Goal: Task Accomplishment & Management: Use online tool/utility

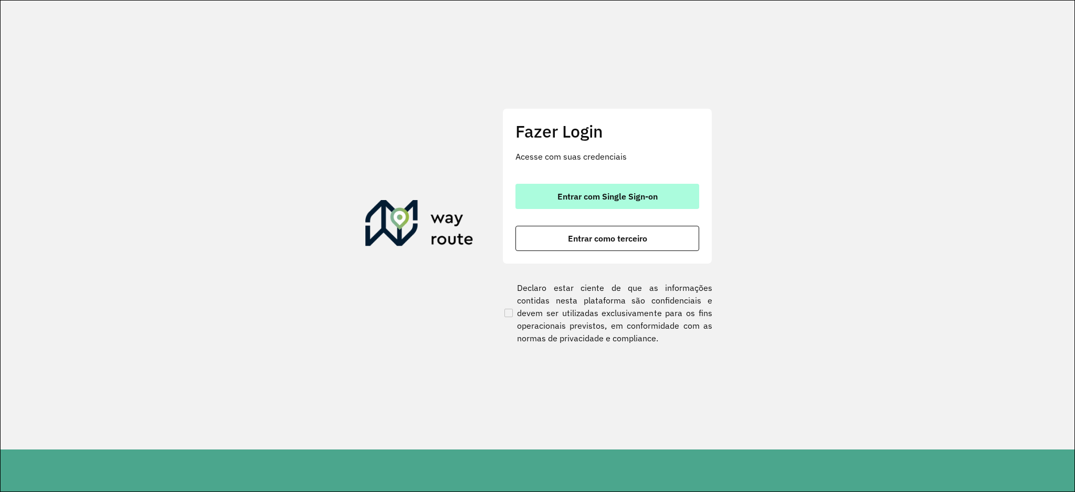
click at [652, 200] on span "Entrar com Single Sign-on" at bounding box center [607, 196] width 100 height 8
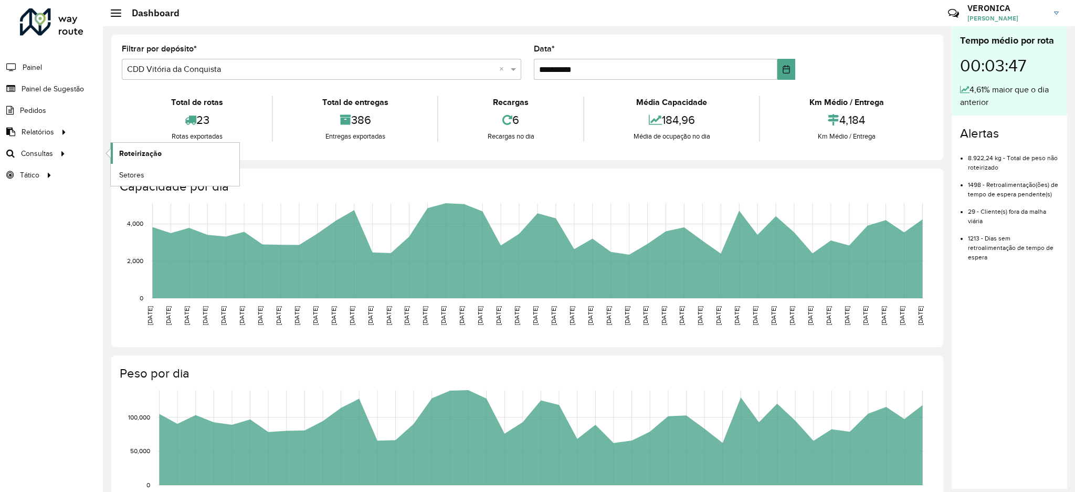
click at [129, 146] on link "Roteirização" at bounding box center [175, 153] width 129 height 21
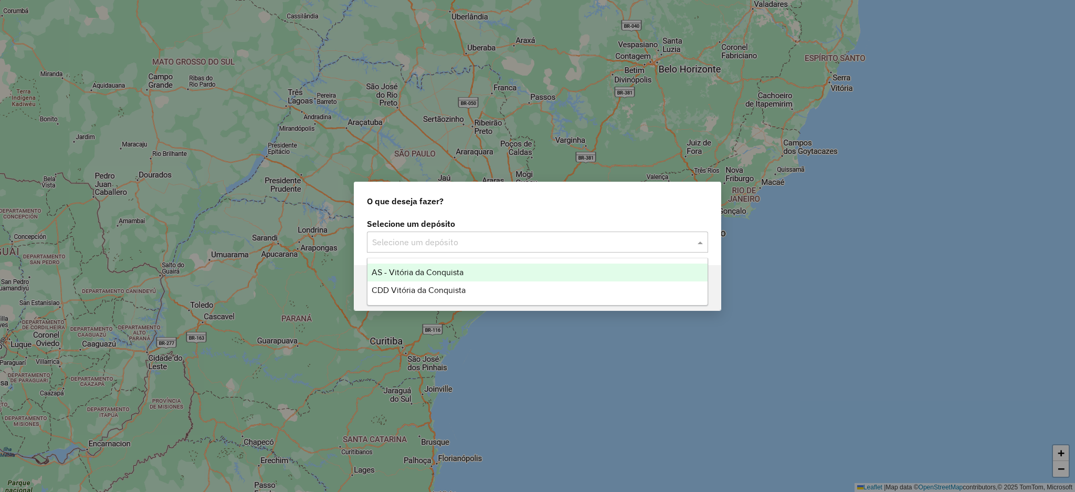
click at [666, 238] on input "text" at bounding box center [527, 242] width 310 height 13
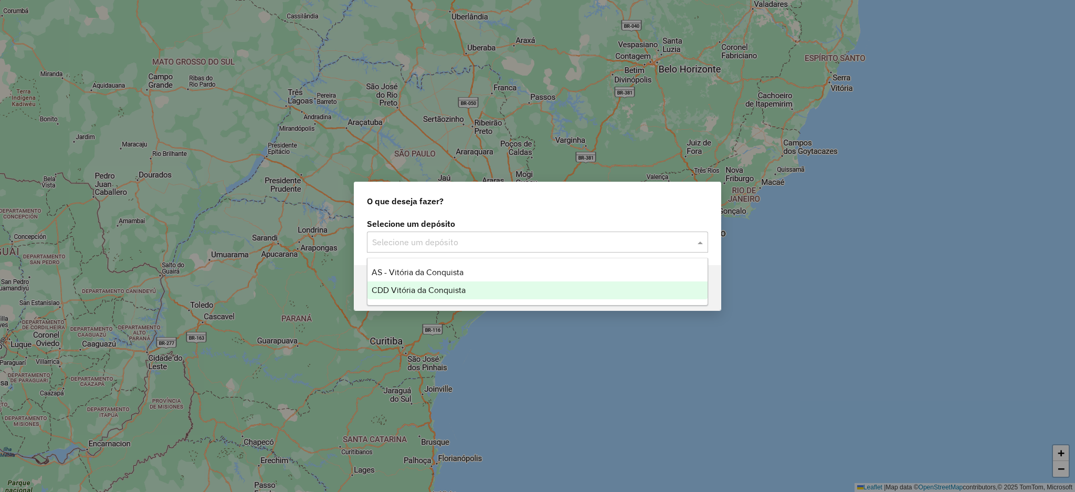
click at [642, 281] on div "CDD Vitória da Conquista" at bounding box center [537, 290] width 340 height 18
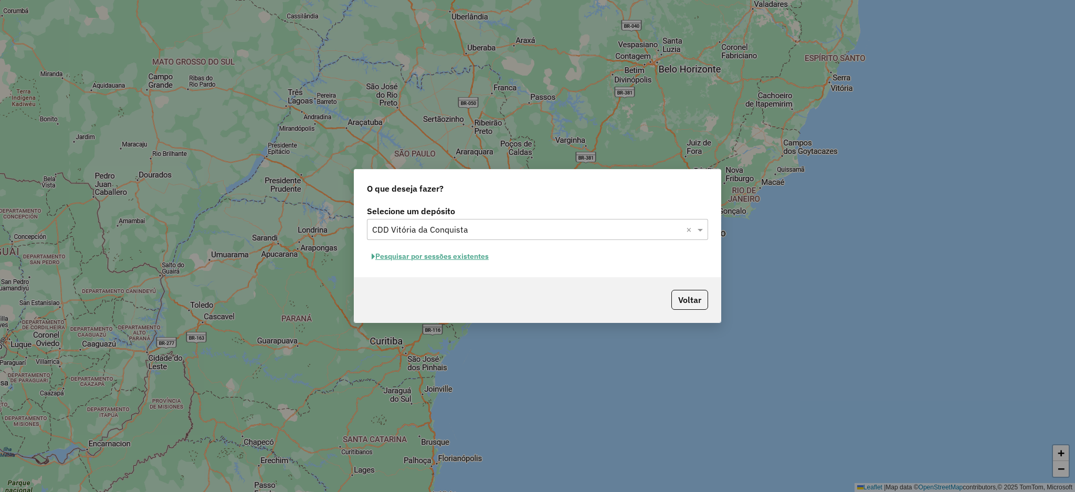
click at [462, 251] on button "Pesquisar por sessões existentes" at bounding box center [430, 256] width 126 height 16
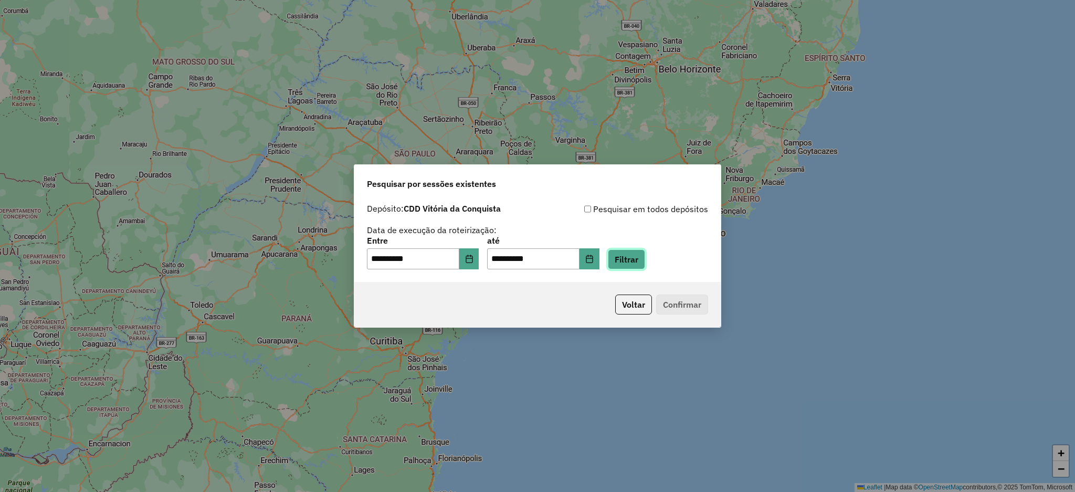
click at [645, 256] on button "Filtrar" at bounding box center [626, 259] width 37 height 20
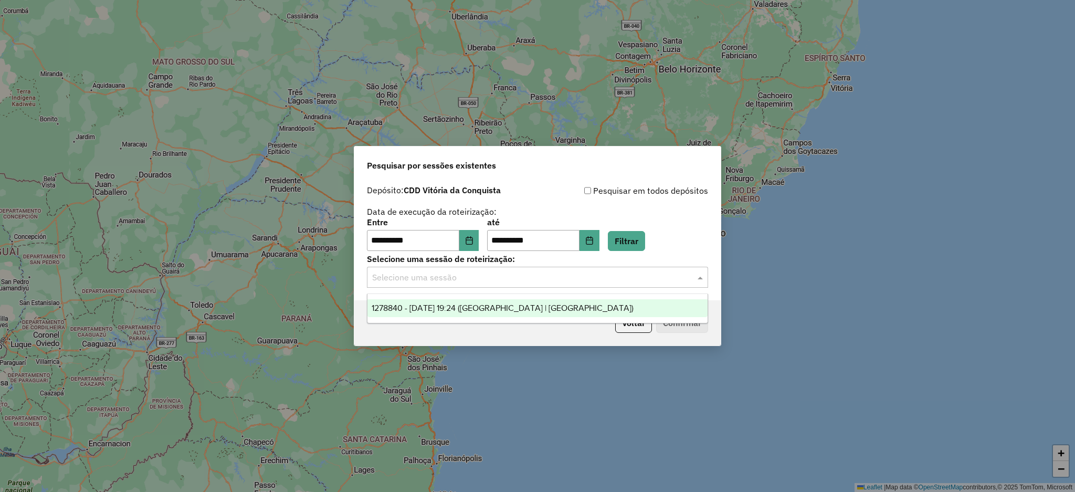
click at [515, 283] on input "text" at bounding box center [527, 277] width 310 height 13
click at [510, 305] on span "1278840 - 19/09/2025 19:24 (Rota | AS)" at bounding box center [503, 307] width 262 height 9
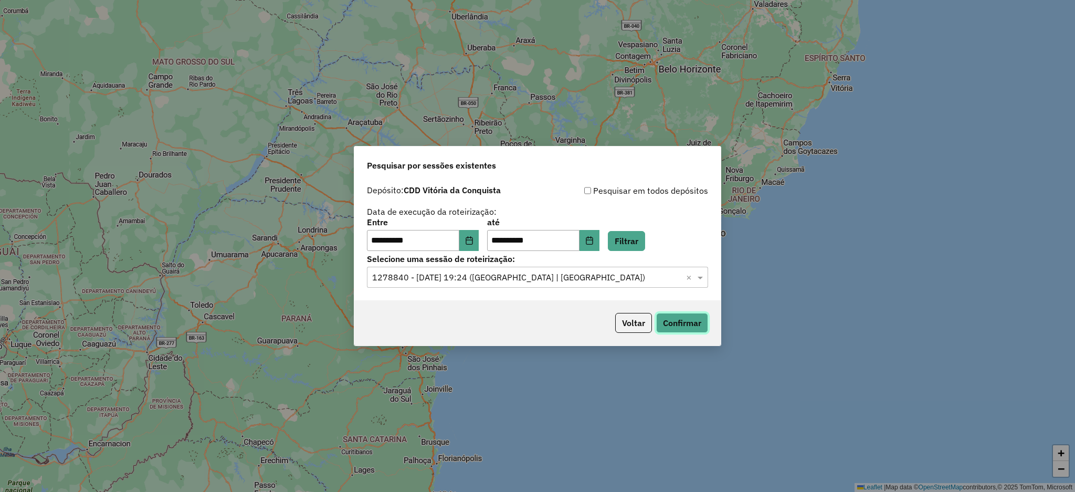
click at [691, 324] on button "Confirmar" at bounding box center [682, 323] width 52 height 20
click at [676, 312] on div "Voltar Confirmar" at bounding box center [537, 322] width 366 height 45
click at [687, 326] on button "Confirmar" at bounding box center [682, 323] width 52 height 20
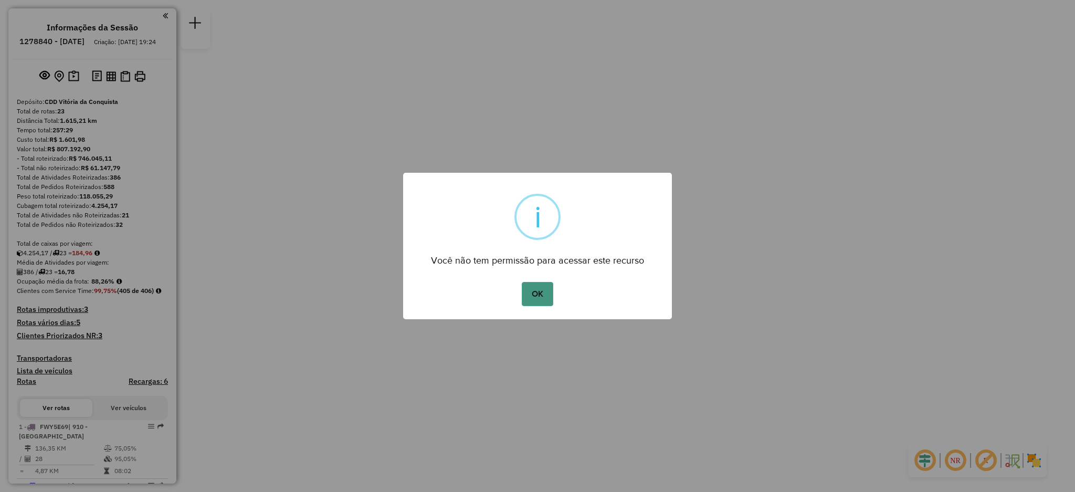
click at [551, 298] on button "OK" at bounding box center [537, 294] width 31 height 24
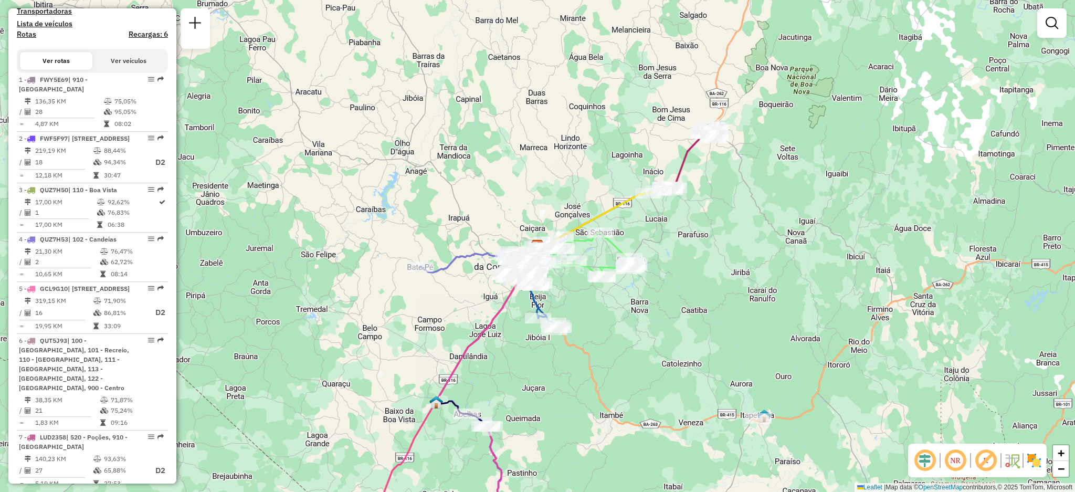
scroll to position [349, 0]
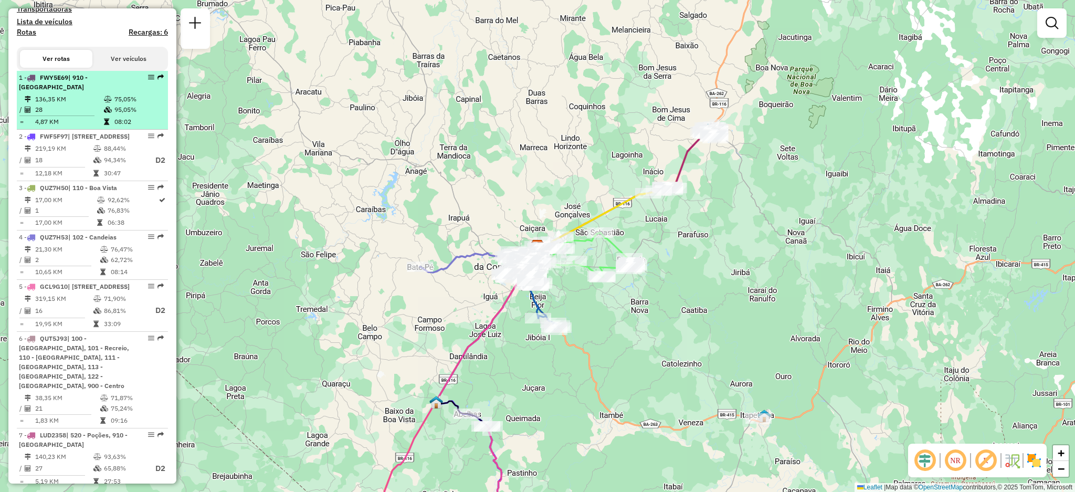
click at [73, 104] on td "136,35 KM" at bounding box center [69, 99] width 69 height 10
select select "**********"
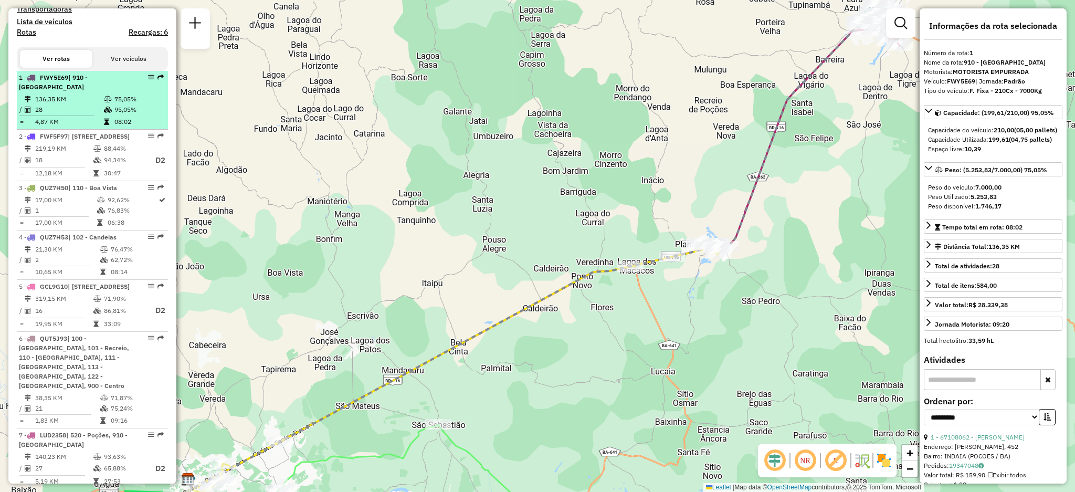
click at [110, 104] on td at bounding box center [108, 99] width 10 height 10
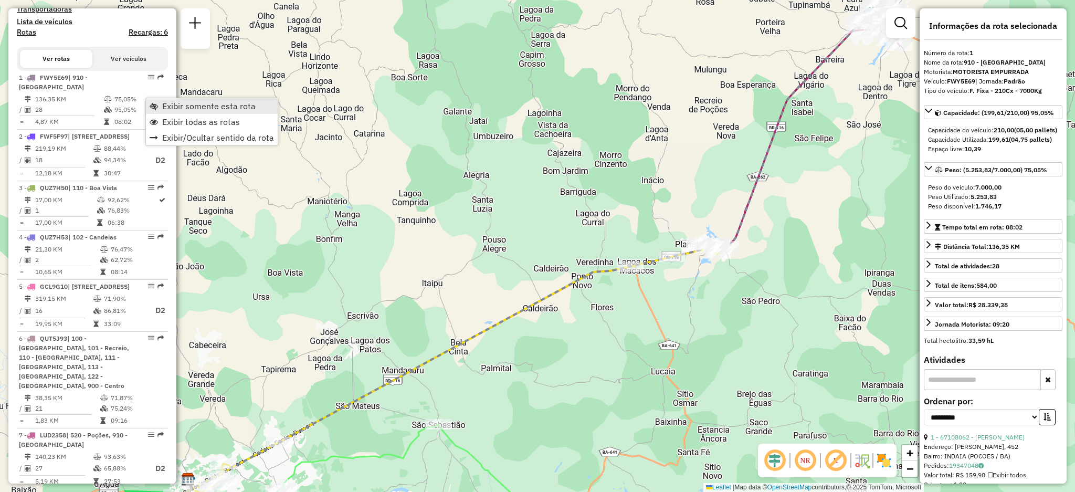
click at [158, 108] on link "Exibir somente esta rota" at bounding box center [212, 106] width 132 height 16
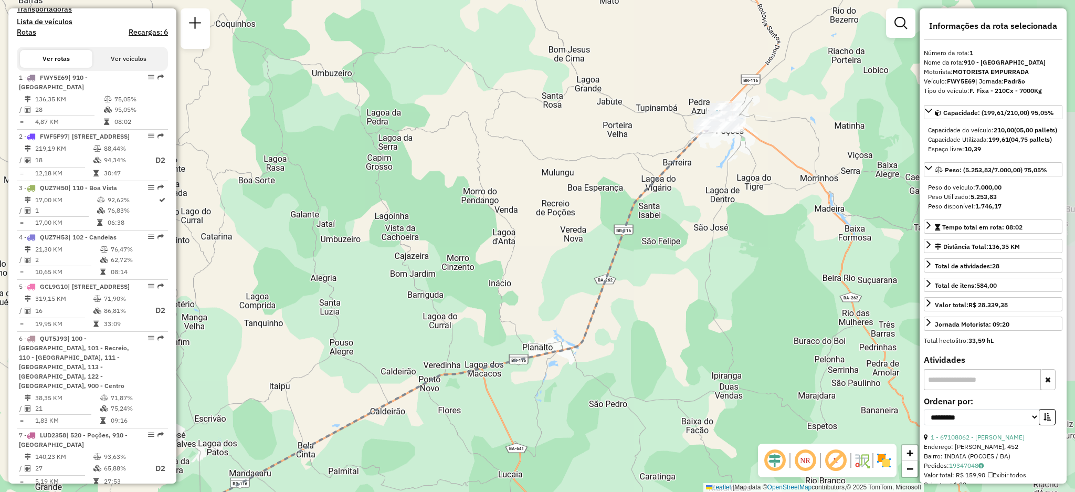
drag, startPoint x: 733, startPoint y: 127, endPoint x: 580, endPoint y: 230, distance: 184.4
click at [580, 230] on div "Janela de atendimento Grade de atendimento Capacidade Transportadoras Veículos …" at bounding box center [537, 246] width 1075 height 492
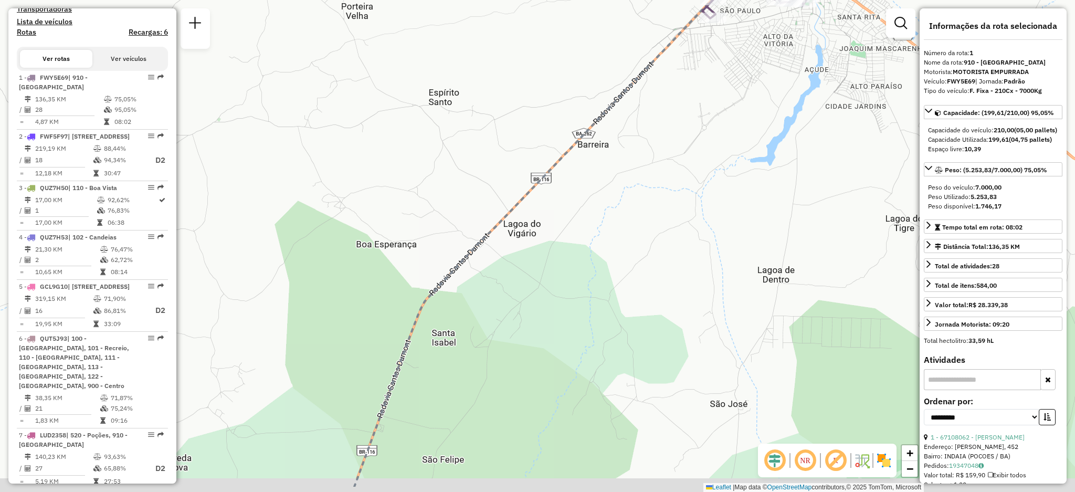
drag, startPoint x: 806, startPoint y: 142, endPoint x: 750, endPoint y: 83, distance: 80.9
click at [750, 83] on div "Janela de atendimento Grade de atendimento Capacidade Transportadoras Veículos …" at bounding box center [537, 246] width 1075 height 492
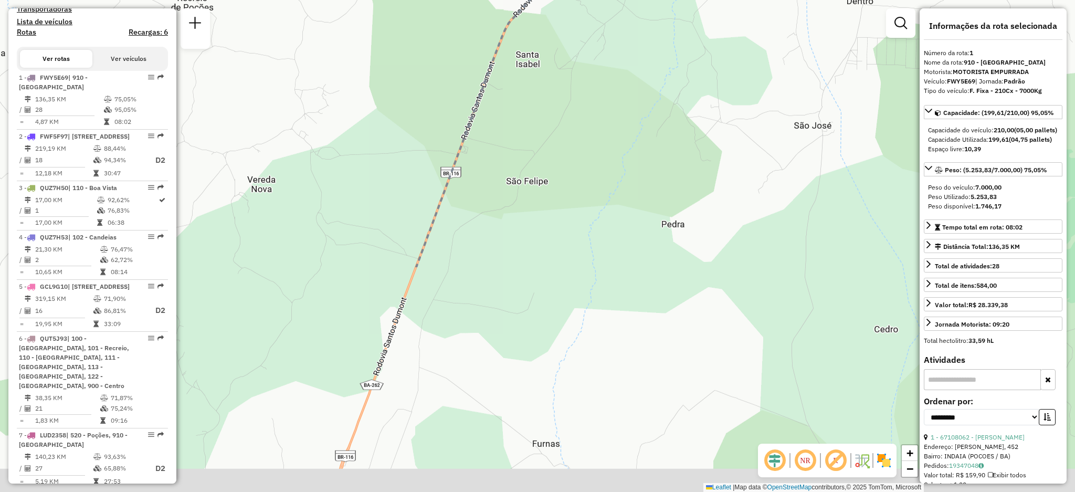
drag, startPoint x: 468, startPoint y: 358, endPoint x: 527, endPoint y: 82, distance: 282.2
click at [527, 82] on div "Janela de atendimento Grade de atendimento Capacidade Transportadoras Veículos …" at bounding box center [537, 246] width 1075 height 492
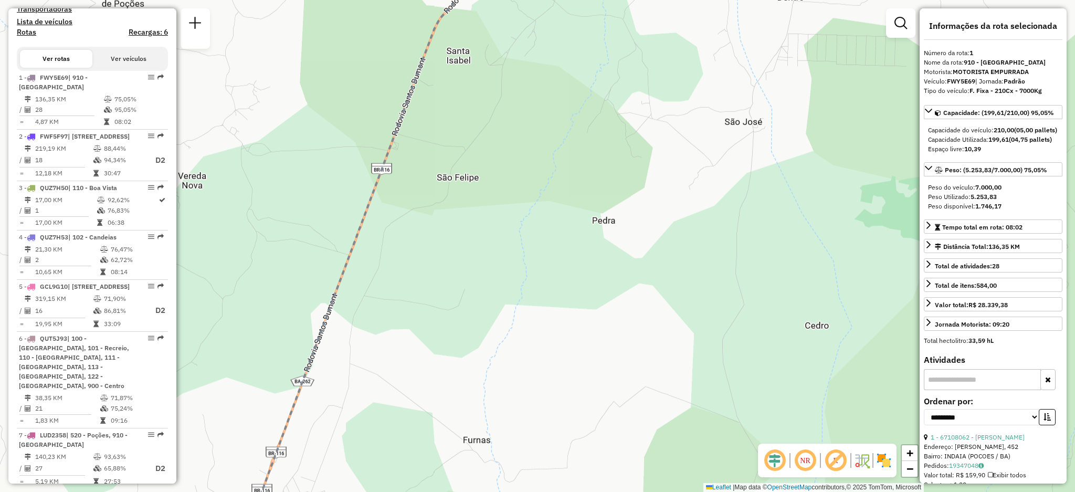
drag, startPoint x: 548, startPoint y: 265, endPoint x: 476, endPoint y: 286, distance: 75.1
click at [476, 286] on div "Janela de atendimento Grade de atendimento Capacidade Transportadoras Veículos …" at bounding box center [537, 246] width 1075 height 492
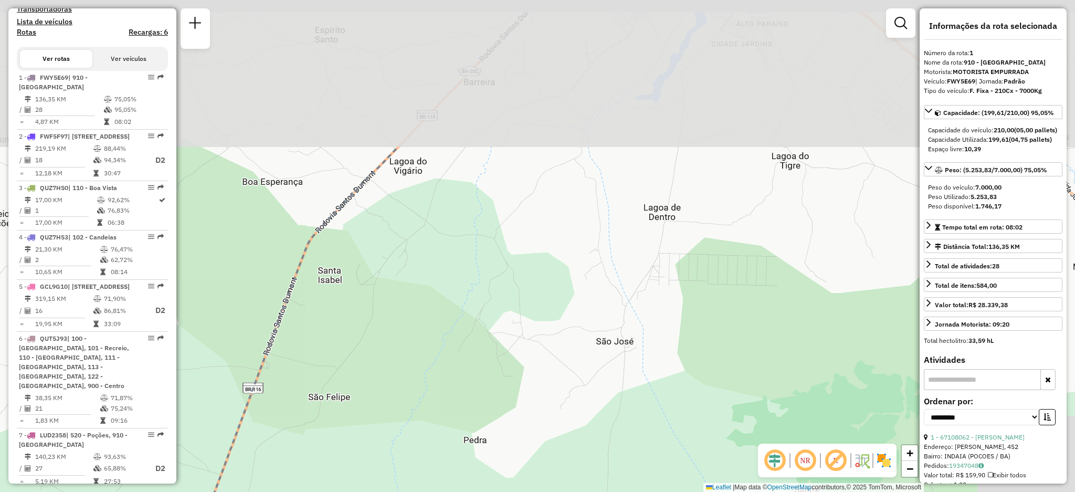
drag, startPoint x: 717, startPoint y: 138, endPoint x: 599, endPoint y: 337, distance: 231.6
click at [599, 337] on div "Janela de atendimento Grade de atendimento Capacidade Transportadoras Veículos …" at bounding box center [537, 246] width 1075 height 492
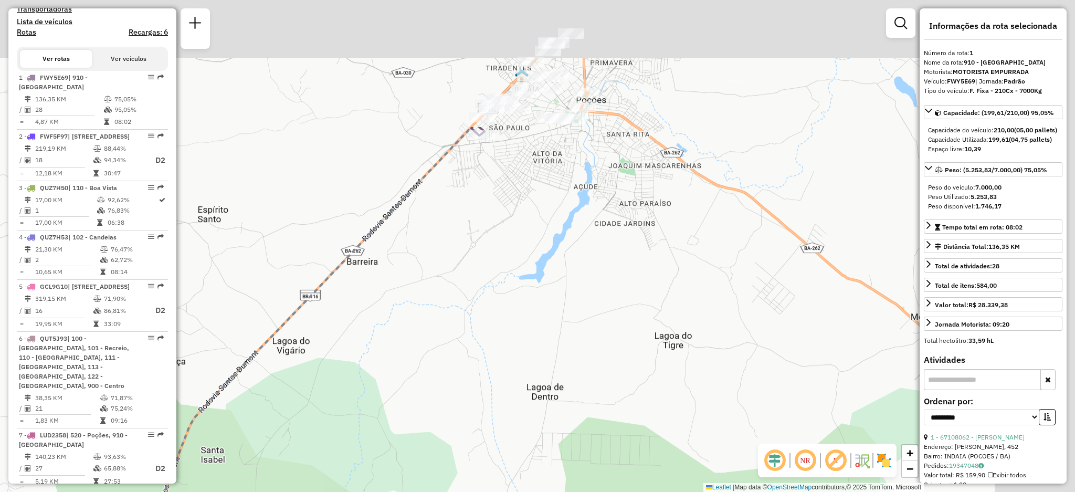
drag, startPoint x: 691, startPoint y: 99, endPoint x: 568, endPoint y: 298, distance: 233.8
click at [568, 298] on div "Janela de atendimento Grade de atendimento Capacidade Transportadoras Veículos …" at bounding box center [537, 246] width 1075 height 492
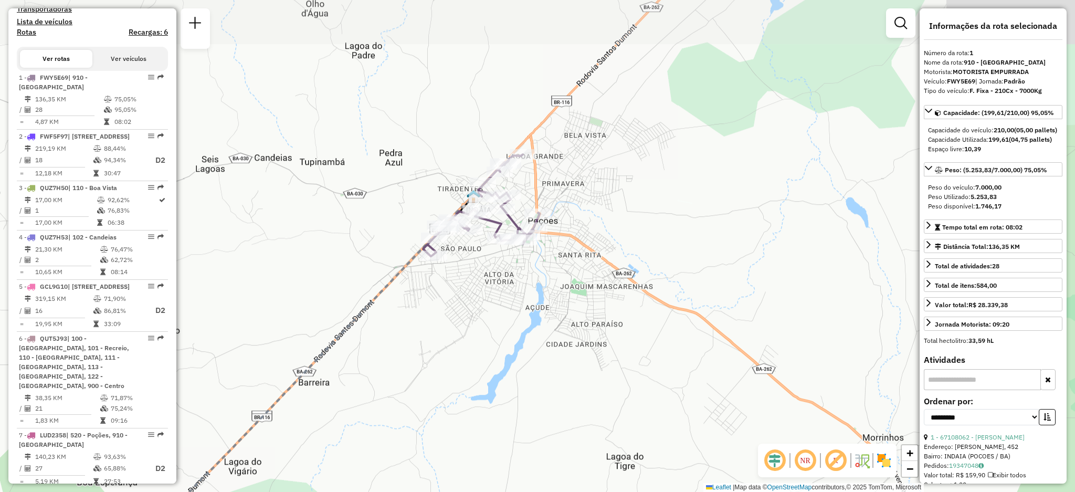
drag, startPoint x: 678, startPoint y: 118, endPoint x: 633, endPoint y: 224, distance: 114.8
click at [633, 224] on div "Janela de atendimento Grade de atendimento Capacidade Transportadoras Veículos …" at bounding box center [537, 246] width 1075 height 492
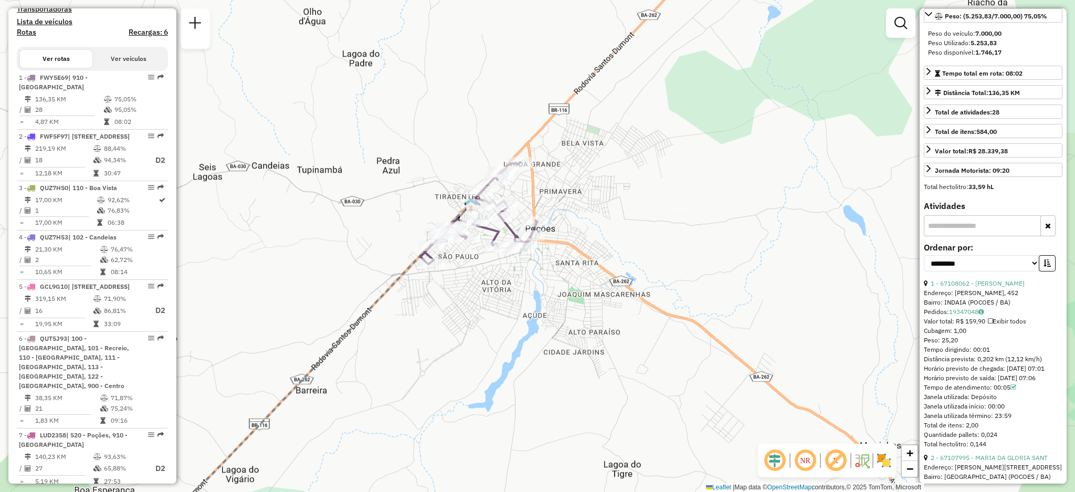
scroll to position [120, 0]
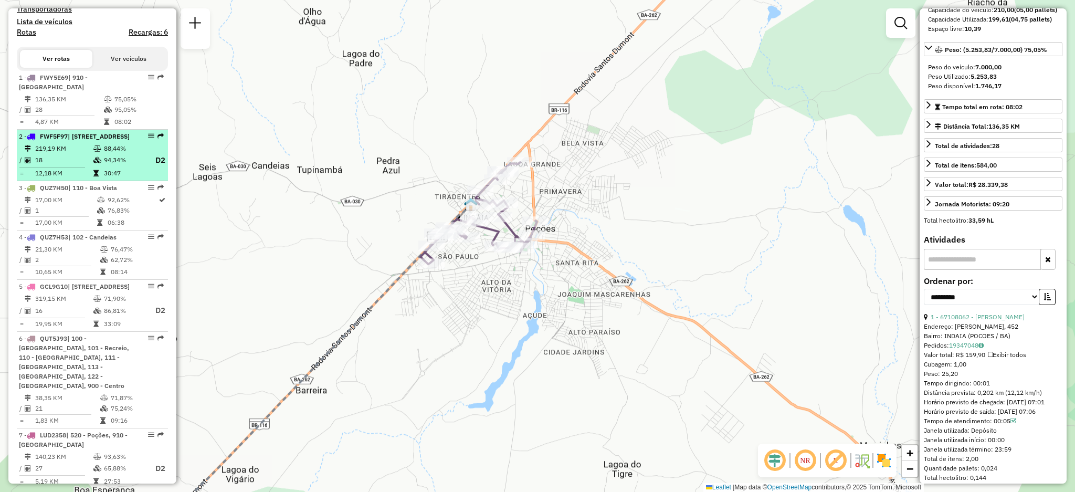
click at [87, 168] on li "2 - FWF5F97 | 620 - Encruzilhada , 622 - Vila do Café 219,19 KM 88,44% / 18 94,…" at bounding box center [92, 156] width 151 height 52
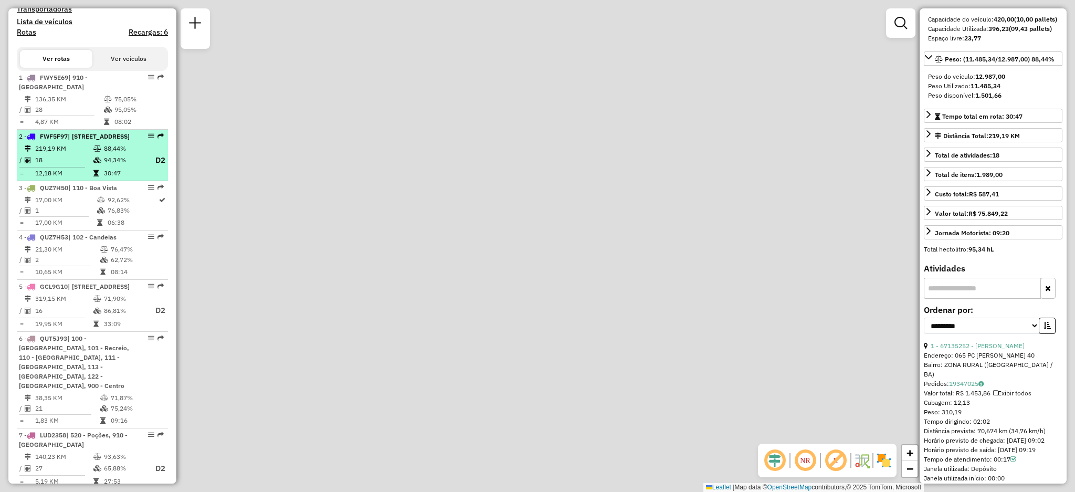
scroll to position [130, 0]
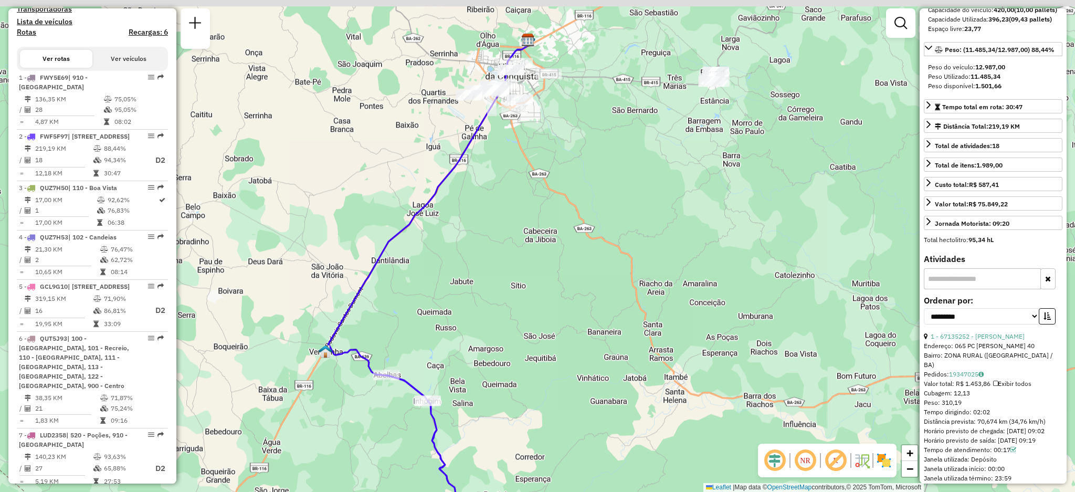
drag, startPoint x: 543, startPoint y: 350, endPoint x: 472, endPoint y: 408, distance: 91.7
click at [472, 408] on div "Janela de atendimento Grade de atendimento Capacidade Transportadoras Veículos …" at bounding box center [537, 246] width 1075 height 492
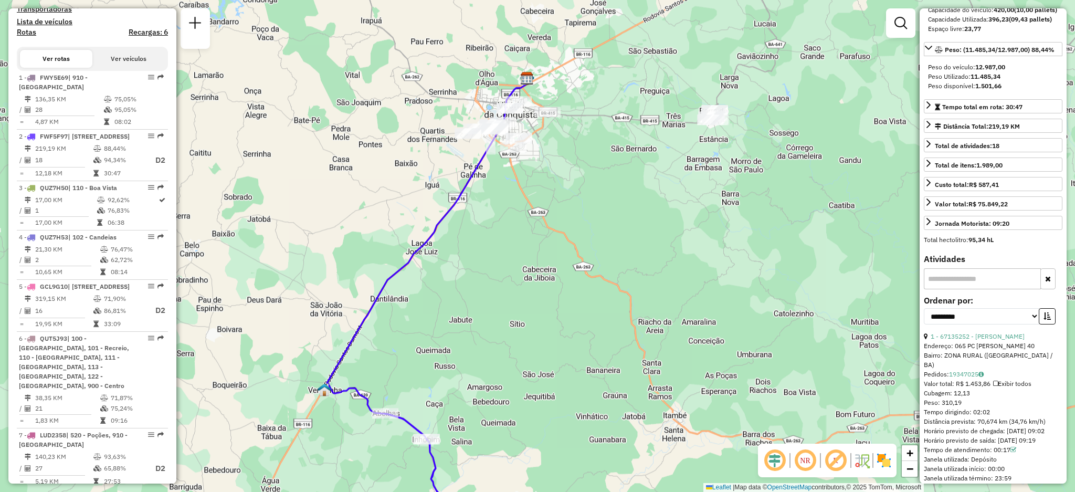
drag, startPoint x: 574, startPoint y: 199, endPoint x: 572, endPoint y: 234, distance: 34.2
click at [572, 234] on div "Janela de atendimento Grade de atendimento Capacidade Transportadoras Veículos …" at bounding box center [537, 246] width 1075 height 492
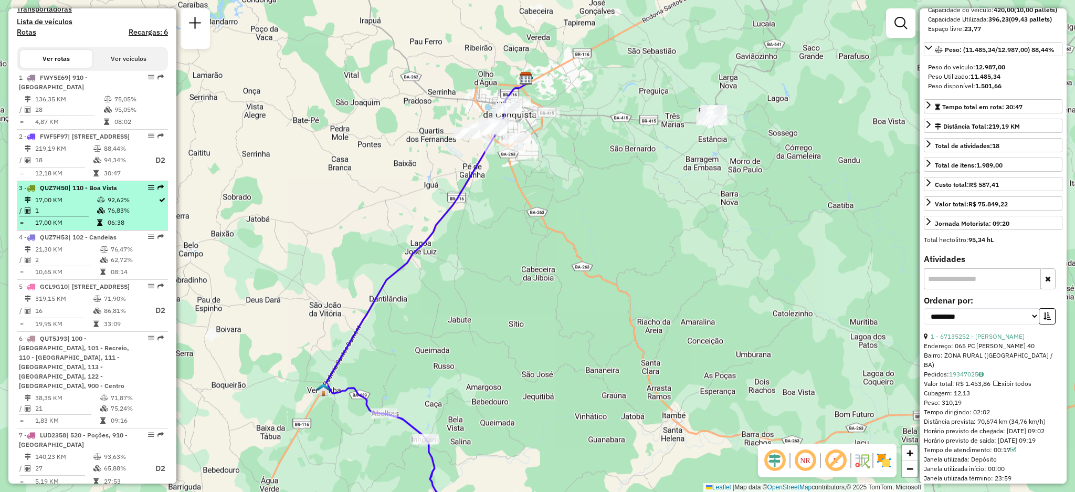
click at [79, 205] on td "17,00 KM" at bounding box center [66, 200] width 62 height 10
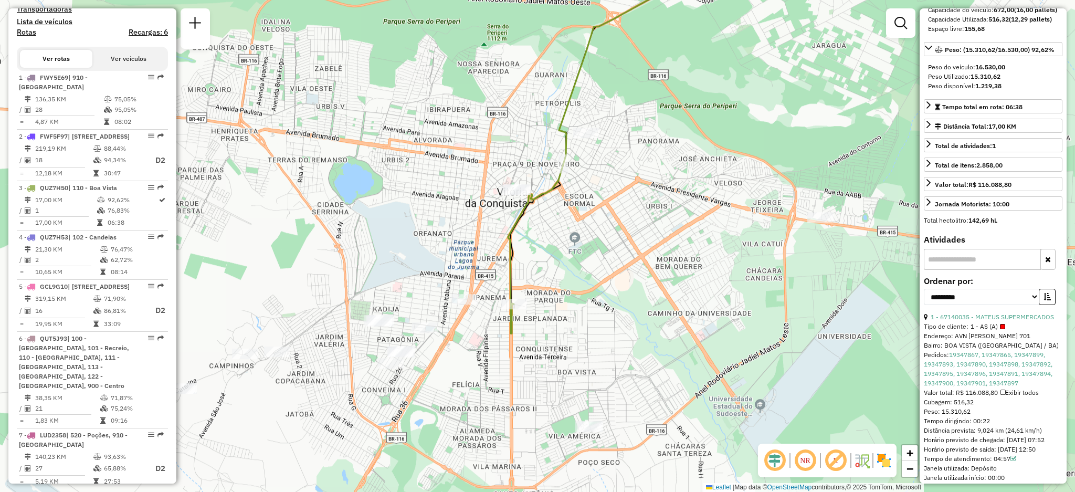
drag, startPoint x: 431, startPoint y: 284, endPoint x: 485, endPoint y: 180, distance: 117.4
click at [485, 180] on div "Janela de atendimento Grade de atendimento Capacidade Transportadoras Veículos …" at bounding box center [537, 246] width 1075 height 492
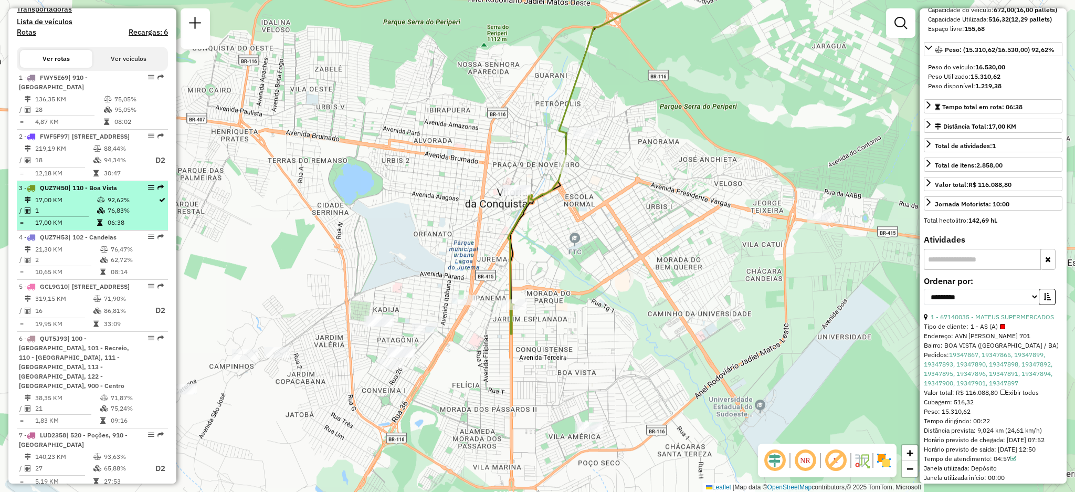
click at [68, 205] on td "17,00 KM" at bounding box center [66, 200] width 62 height 10
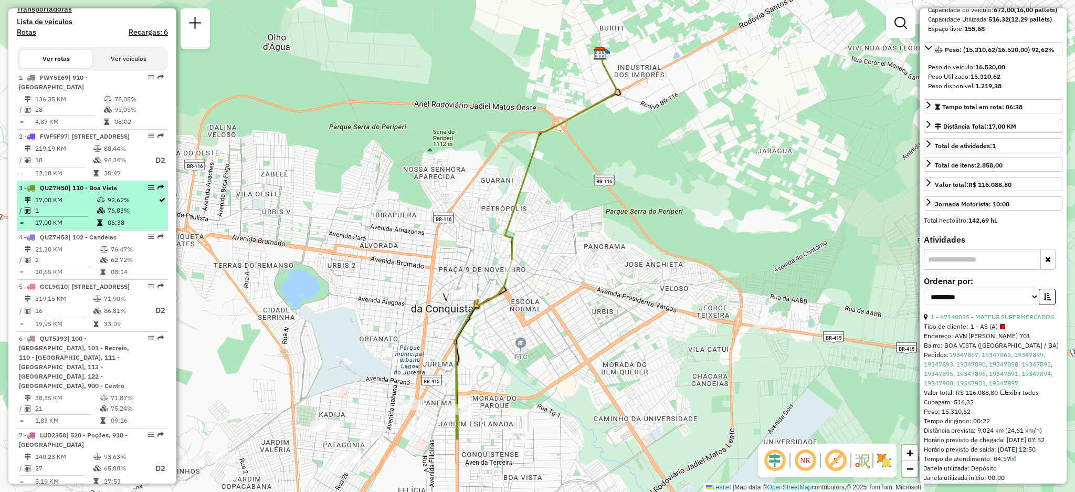
click at [145, 191] on div at bounding box center [147, 187] width 31 height 6
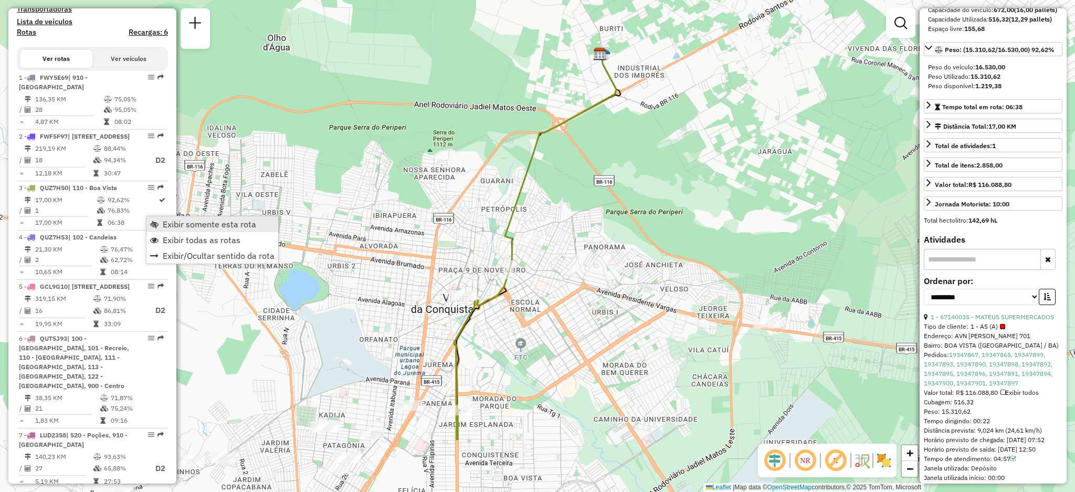
click at [163, 227] on span "Exibir somente esta rota" at bounding box center [209, 224] width 93 height 8
click at [775, 462] on em at bounding box center [774, 460] width 25 height 25
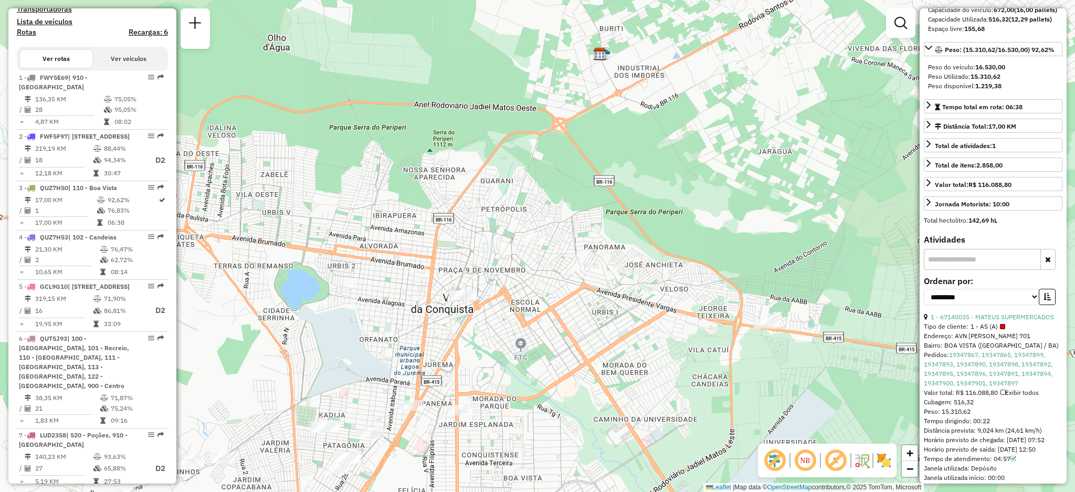
click at [777, 468] on em at bounding box center [774, 460] width 25 height 25
click at [812, 457] on em at bounding box center [804, 460] width 25 height 25
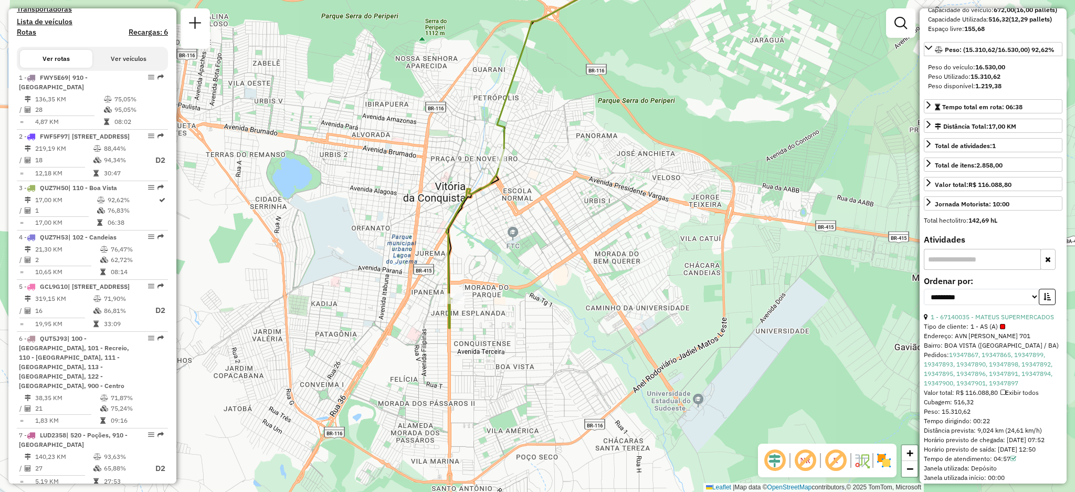
drag, startPoint x: 540, startPoint y: 389, endPoint x: 524, endPoint y: 275, distance: 115.5
click at [524, 275] on div "Janela de atendimento Grade de atendimento Capacidade Transportadoras Veículos …" at bounding box center [537, 246] width 1075 height 492
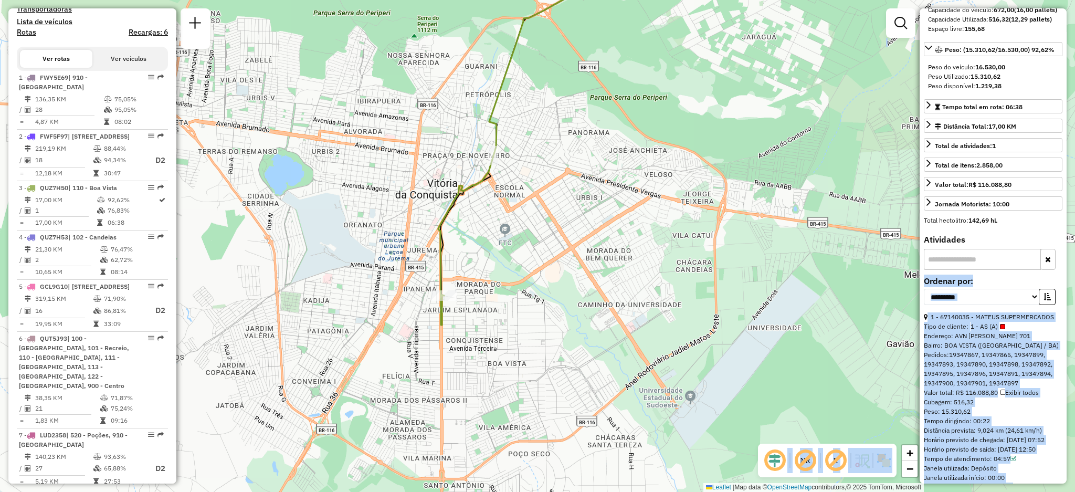
click at [1065, 288] on div "**********" at bounding box center [992, 245] width 147 height 475
drag, startPoint x: 1065, startPoint y: 288, endPoint x: 1065, endPoint y: 296, distance: 7.9
click at [1065, 296] on div "**********" at bounding box center [992, 245] width 147 height 475
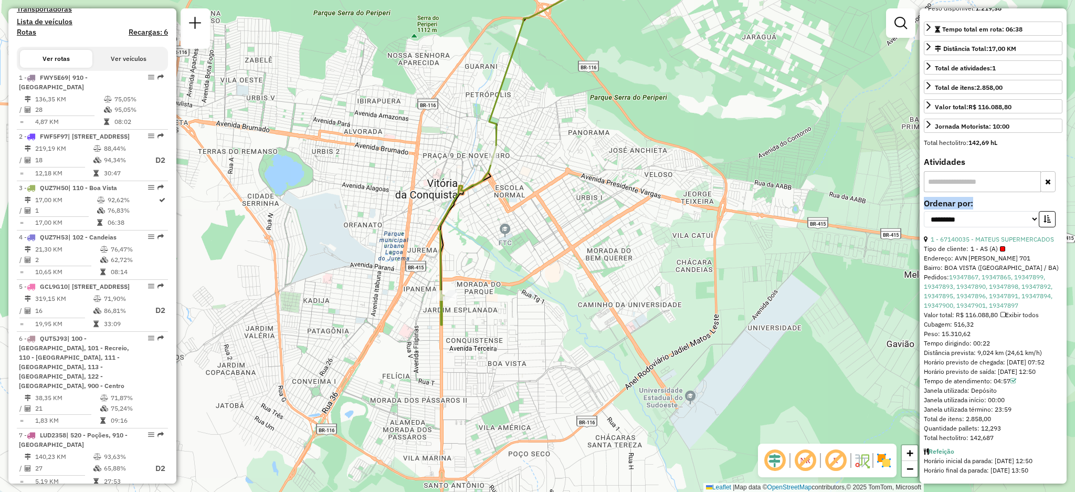
scroll to position [237, 0]
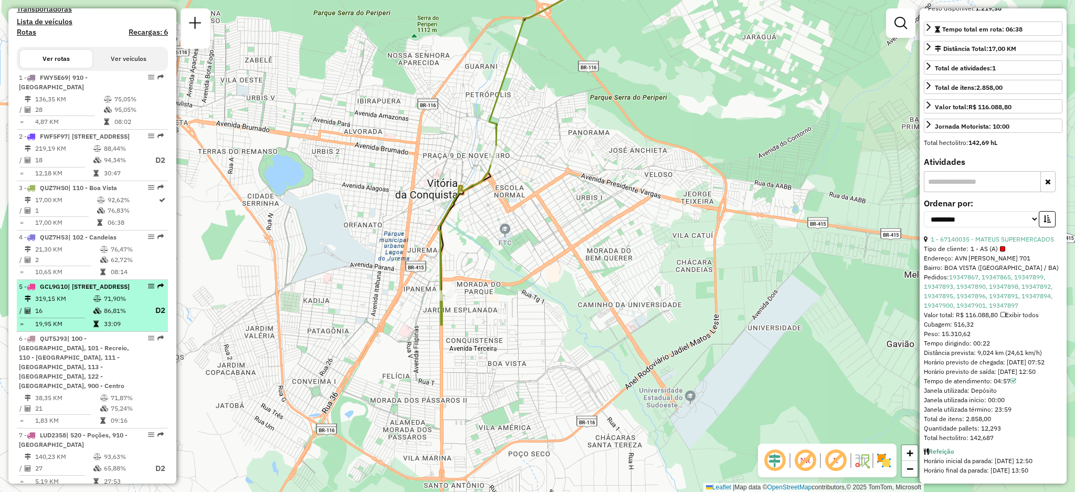
click at [90, 304] on td "319,15 KM" at bounding box center [64, 298] width 58 height 10
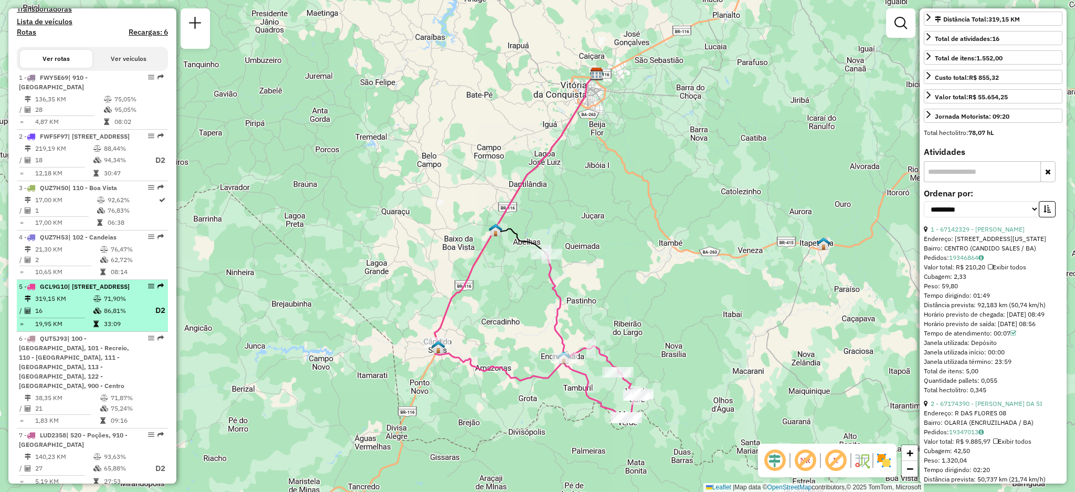
click at [68, 290] on span "| 620 - Encruzilhada , 622 - Vila do Café" at bounding box center [99, 286] width 62 height 8
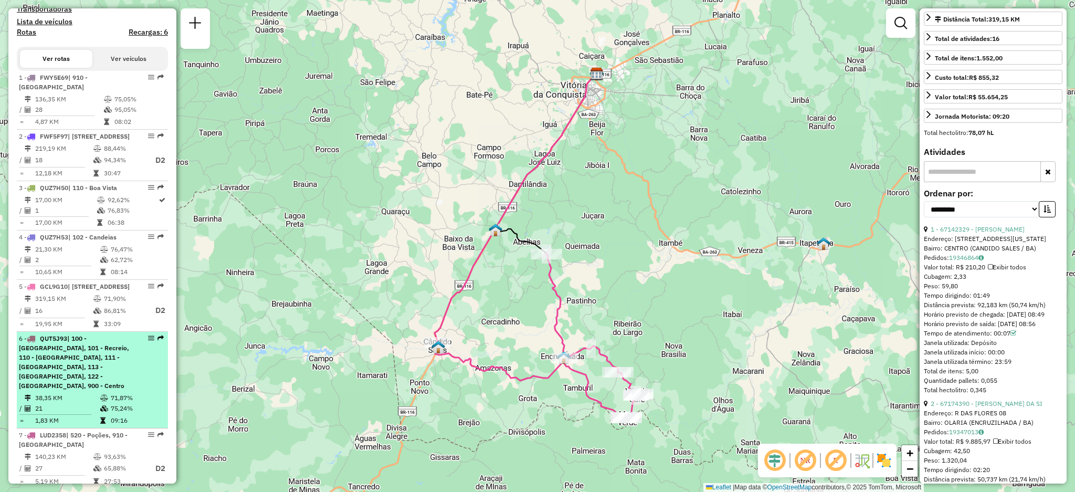
click at [48, 342] on span "QUT5J93" at bounding box center [53, 338] width 27 height 8
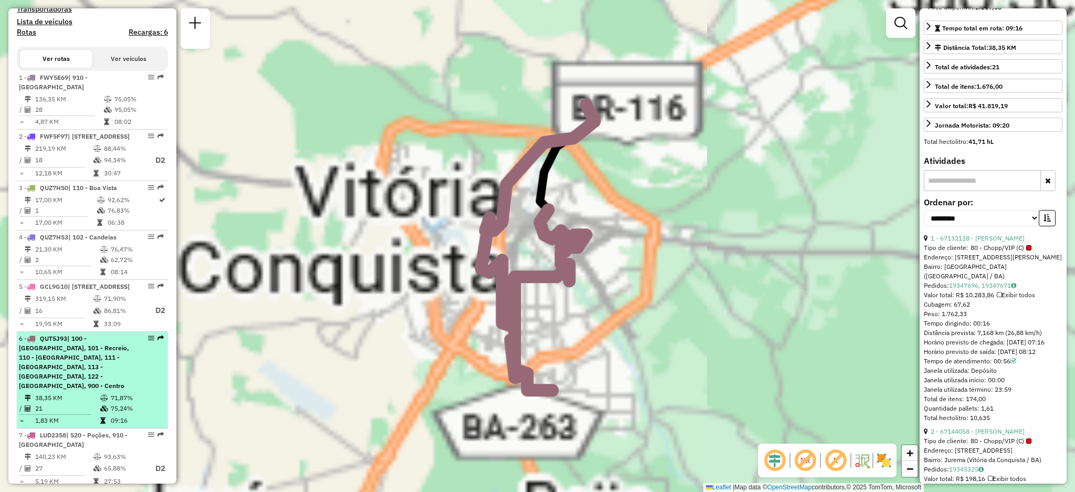
scroll to position [246, 0]
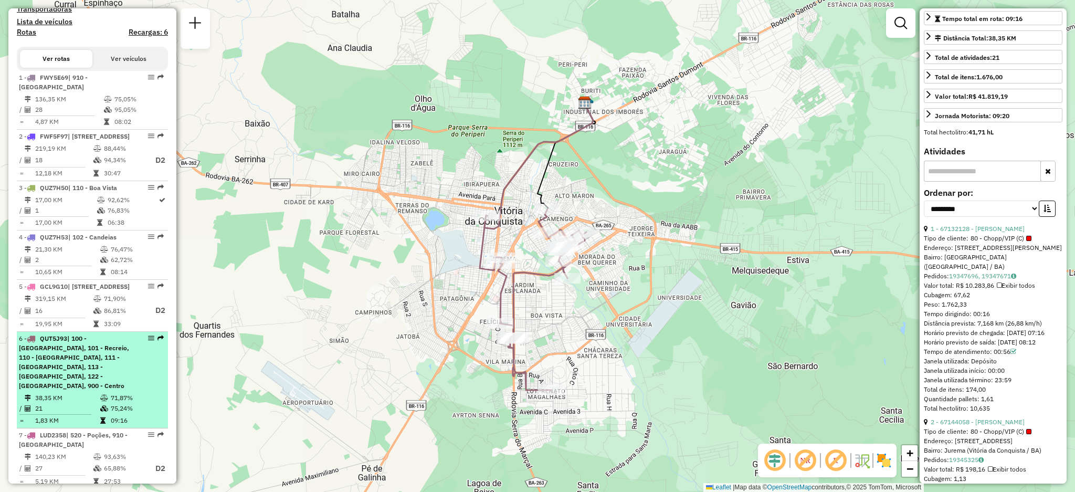
click at [76, 389] on span "| 100 - Alto Maron, 101 - Recreio, 110 - Boa Vista, 111 - Espirito Santo, 113 -…" at bounding box center [74, 361] width 110 height 55
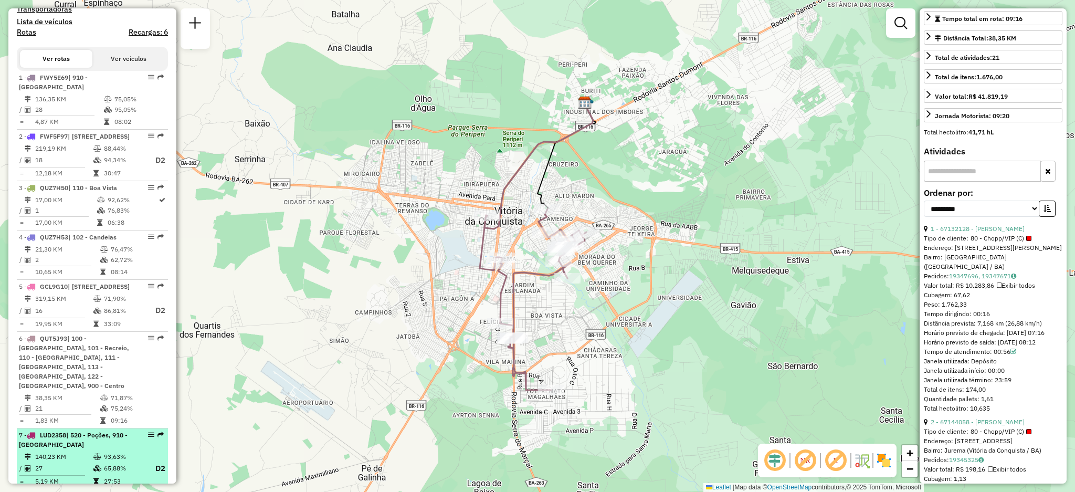
click at [51, 448] on span "| 520 - Poções, 910 - Centro de Poções" at bounding box center [73, 439] width 109 height 17
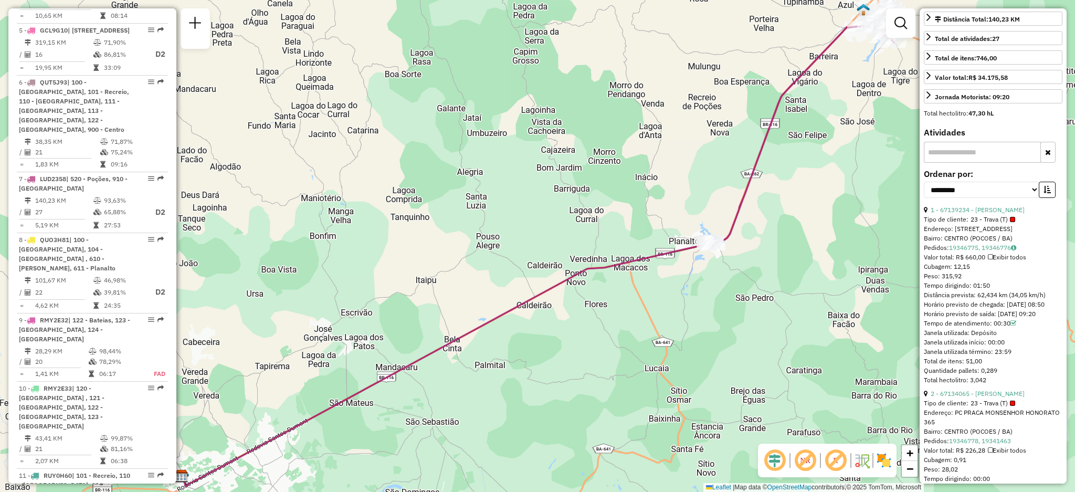
scroll to position [614, 0]
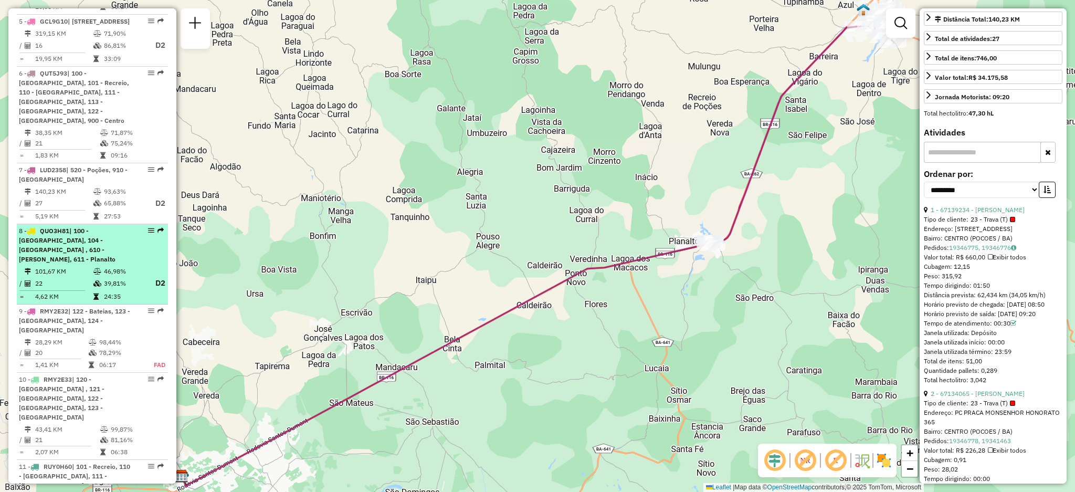
click at [54, 260] on span "| 100 - Alto Maron, 104 - Calçara , 610 - José Conçalves, 611 - Planalto" at bounding box center [67, 245] width 97 height 36
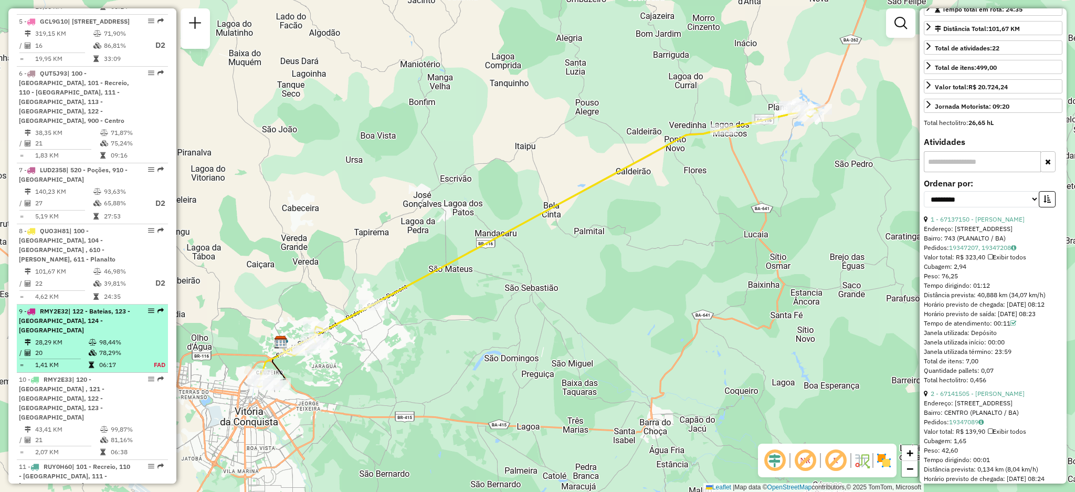
click at [82, 353] on td "20" at bounding box center [62, 352] width 54 height 10
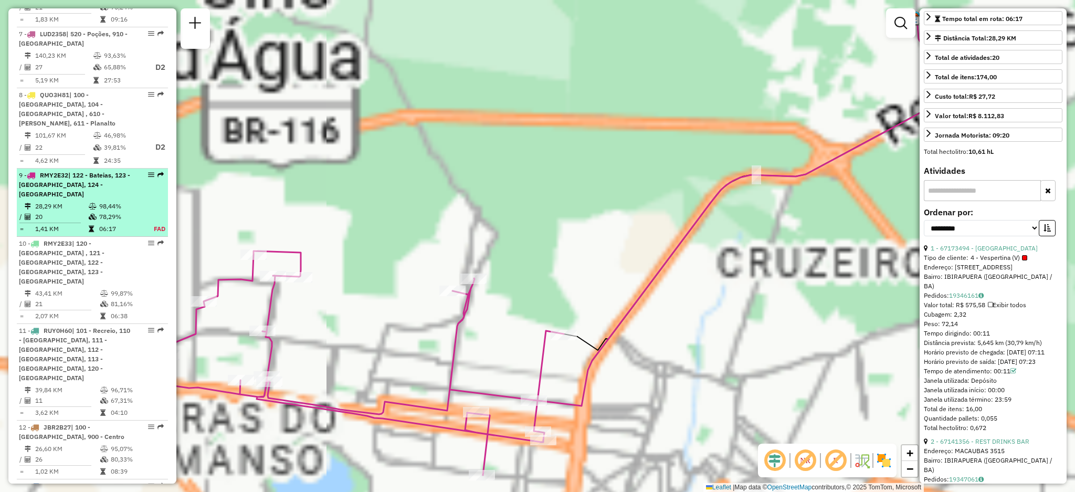
scroll to position [919, 0]
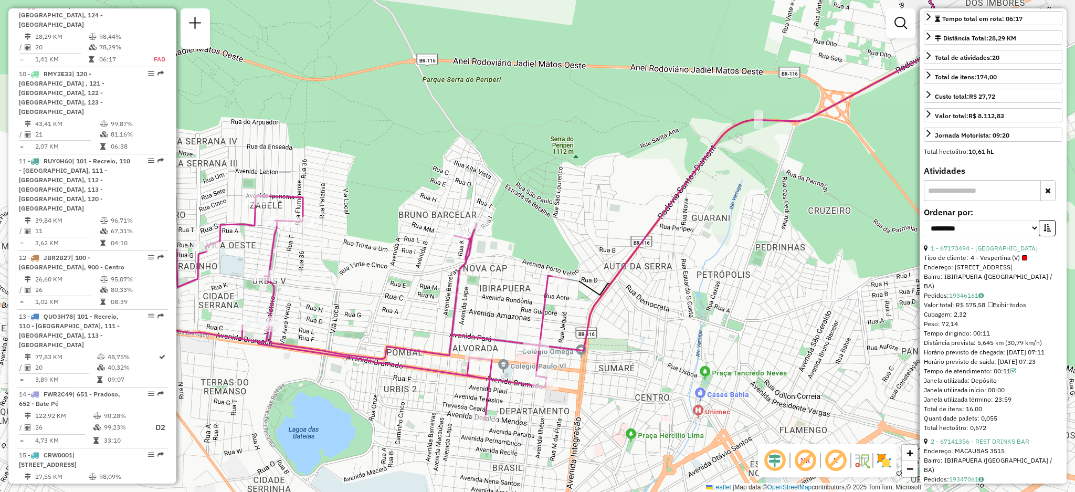
drag, startPoint x: 391, startPoint y: 187, endPoint x: 393, endPoint y: 132, distance: 55.1
click at [393, 132] on div "Janela de atendimento Grade de atendimento Capacidade Transportadoras Veículos …" at bounding box center [537, 246] width 1075 height 492
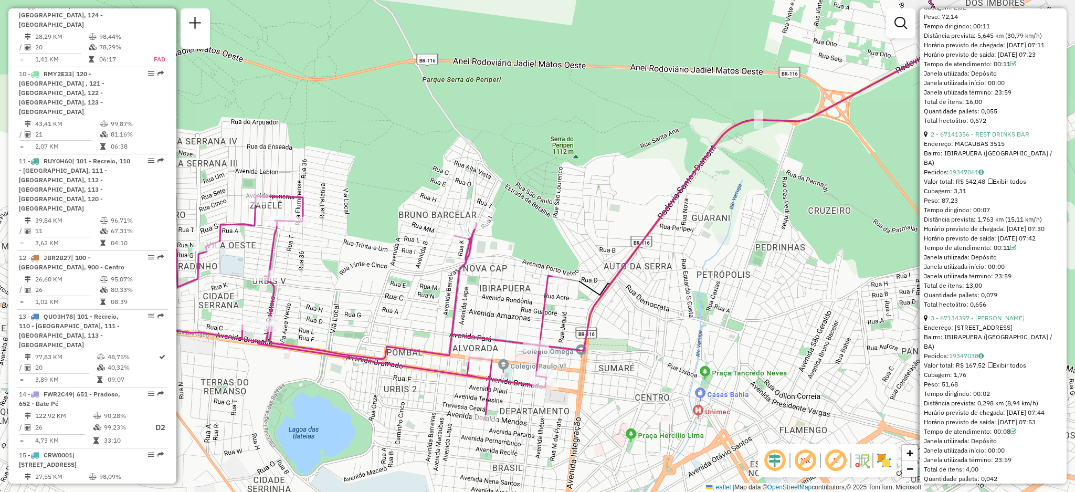
scroll to position [559, 0]
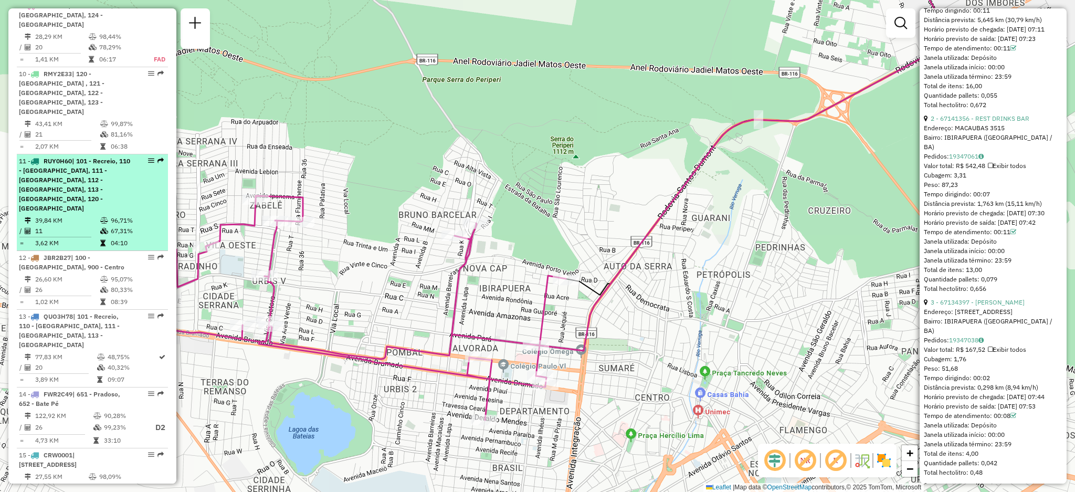
click at [59, 157] on span "RUY0H60" at bounding box center [58, 161] width 28 height 8
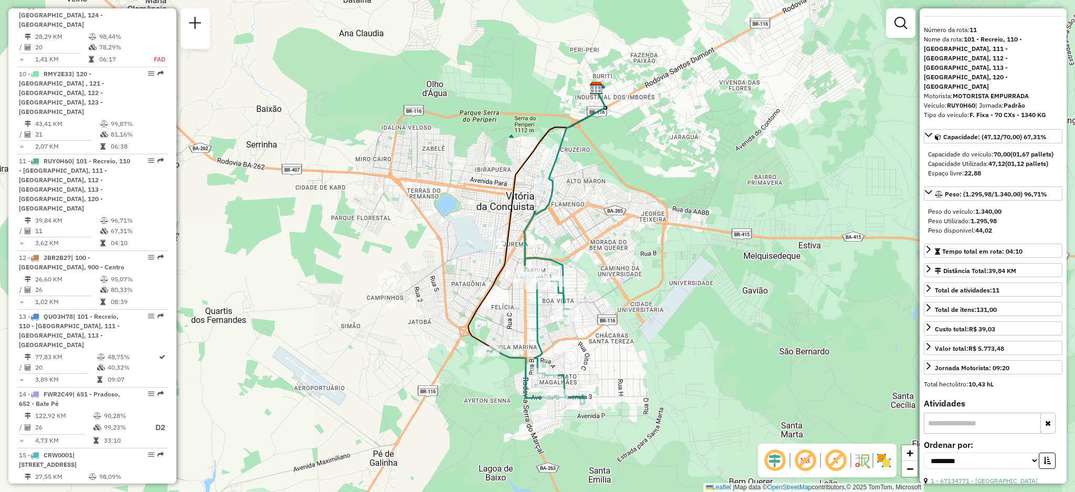
scroll to position [26, 0]
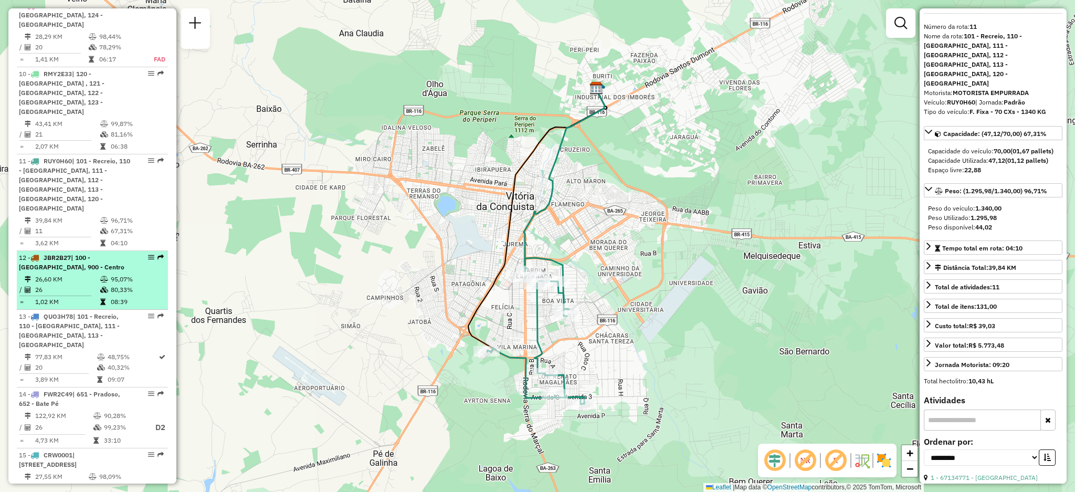
click at [52, 274] on td "26,60 KM" at bounding box center [67, 279] width 65 height 10
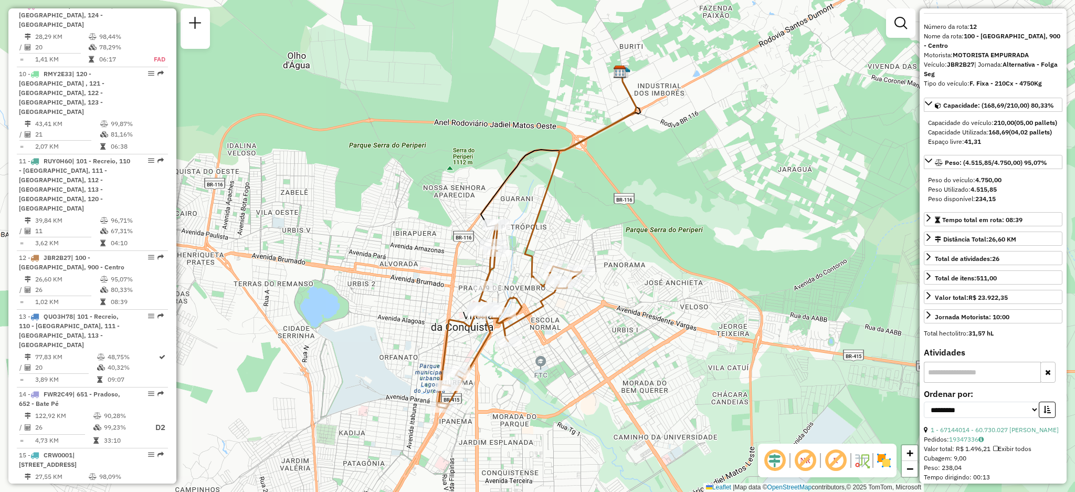
drag, startPoint x: 1066, startPoint y: 49, endPoint x: 1067, endPoint y: 43, distance: 6.9
click at [1067, 43] on div "Janela de atendimento Grade de atendimento Capacidade Transportadoras Veículos …" at bounding box center [537, 246] width 1075 height 492
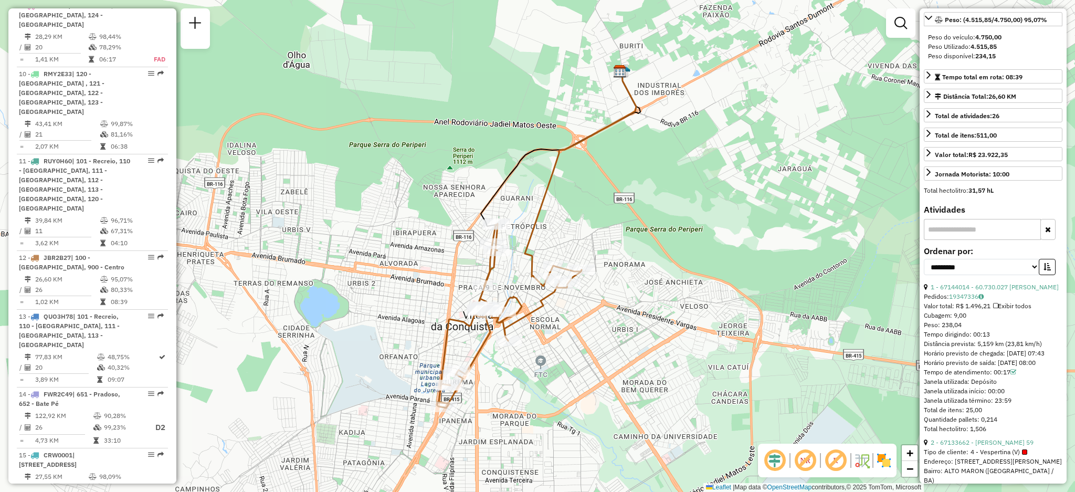
scroll to position [0, 0]
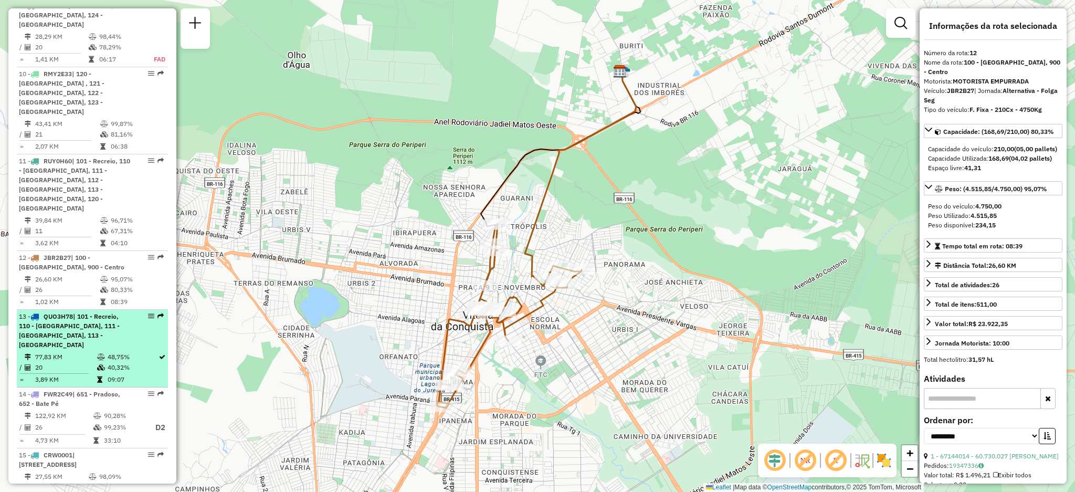
click at [63, 352] on td "77,83 KM" at bounding box center [66, 357] width 62 height 10
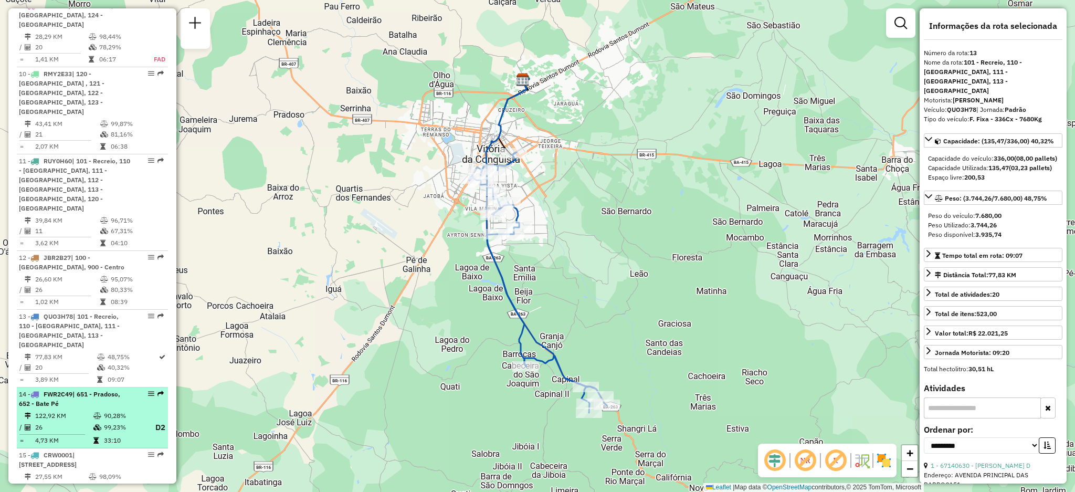
click at [56, 390] on span "FWR2C49" at bounding box center [58, 394] width 29 height 8
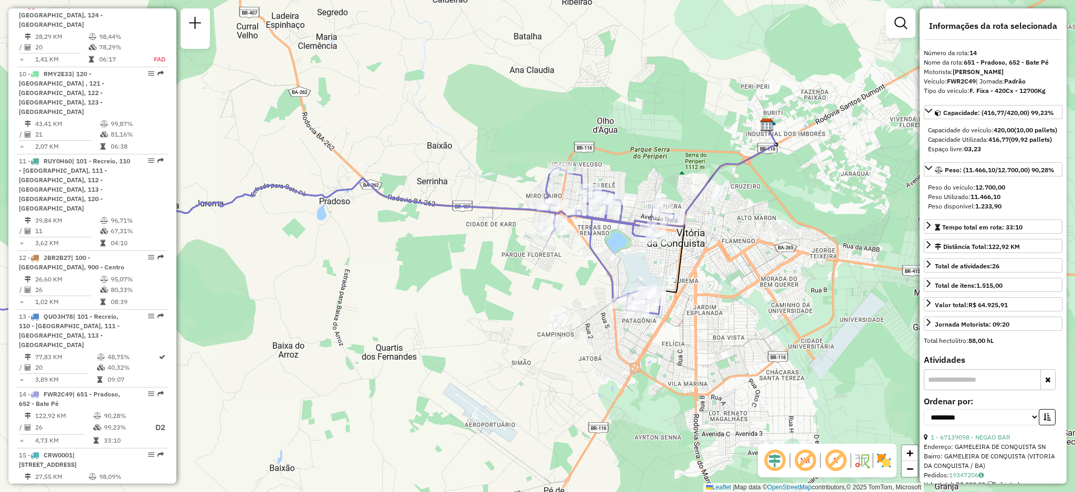
drag, startPoint x: 640, startPoint y: 355, endPoint x: 405, endPoint y: 340, distance: 235.6
click at [405, 340] on div "Janela de atendimento Grade de atendimento Capacidade Transportadoras Veículos …" at bounding box center [537, 246] width 1075 height 492
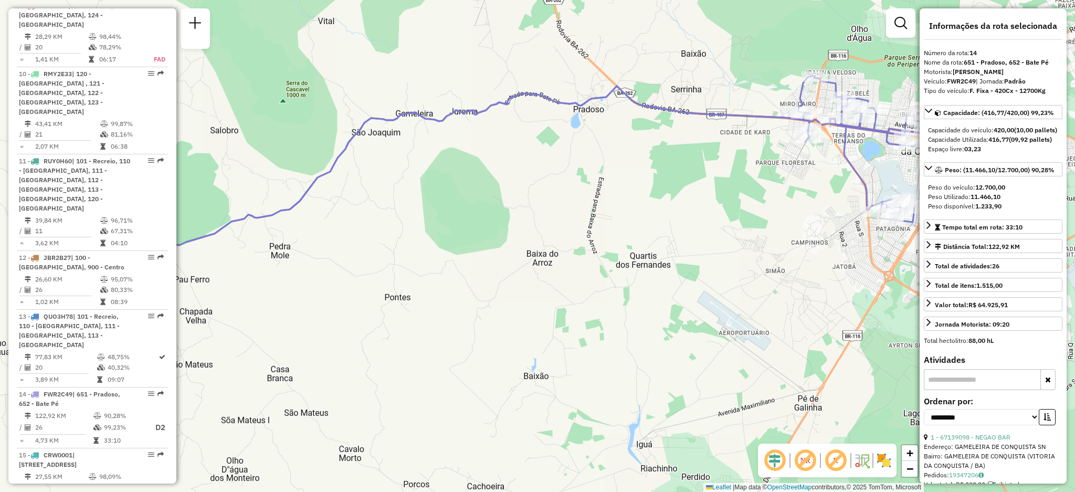
drag, startPoint x: 275, startPoint y: 293, endPoint x: 509, endPoint y: 200, distance: 251.3
click at [509, 200] on div "Janela de atendimento Grade de atendimento Capacidade Transportadoras Veículos …" at bounding box center [537, 246] width 1075 height 492
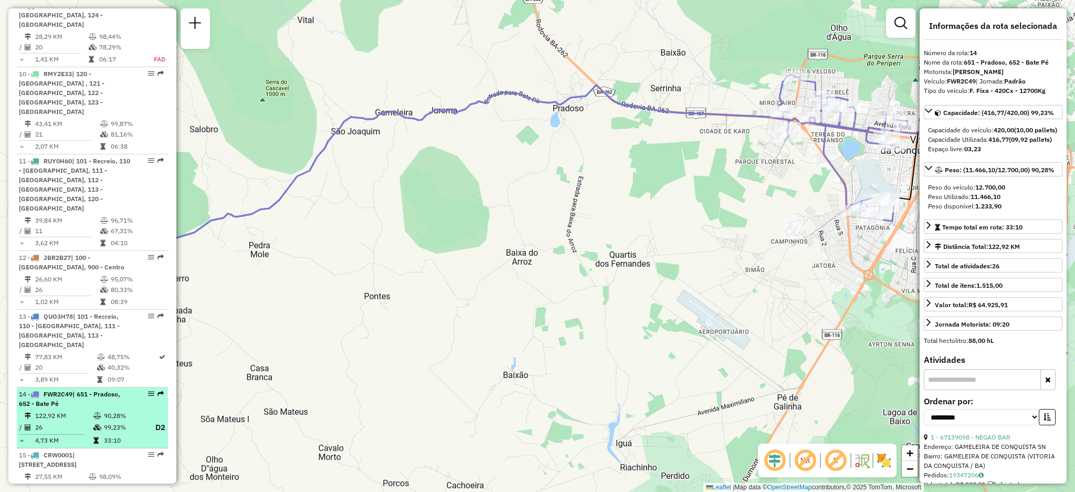
click at [74, 389] on div "14 - FWR2C49 | 651 - Pradoso, 652 - Bate Pé" at bounding box center [74, 398] width 111 height 19
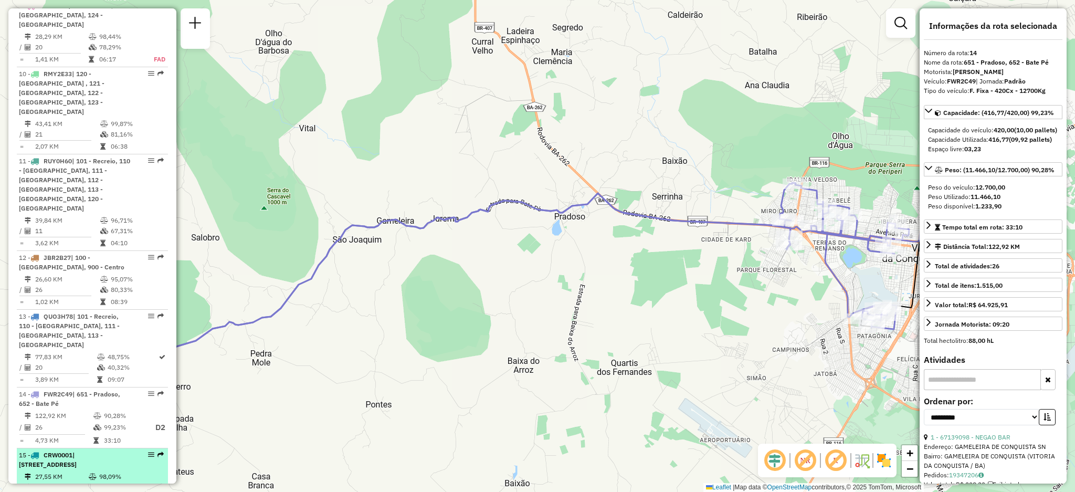
click at [61, 451] on span "| 100 - Alto Maron, 101 - Recreio, 900 - Centro" at bounding box center [48, 459] width 58 height 17
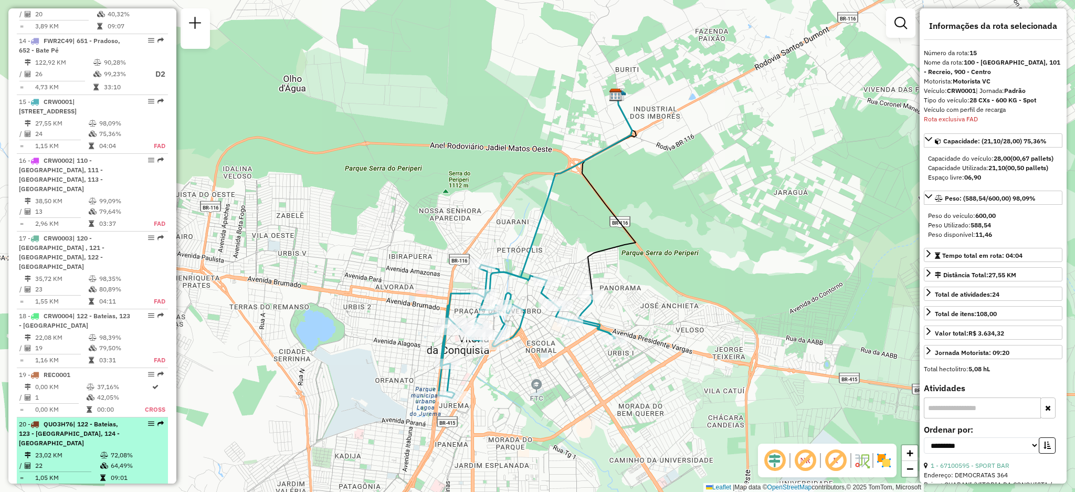
scroll to position [1313, 0]
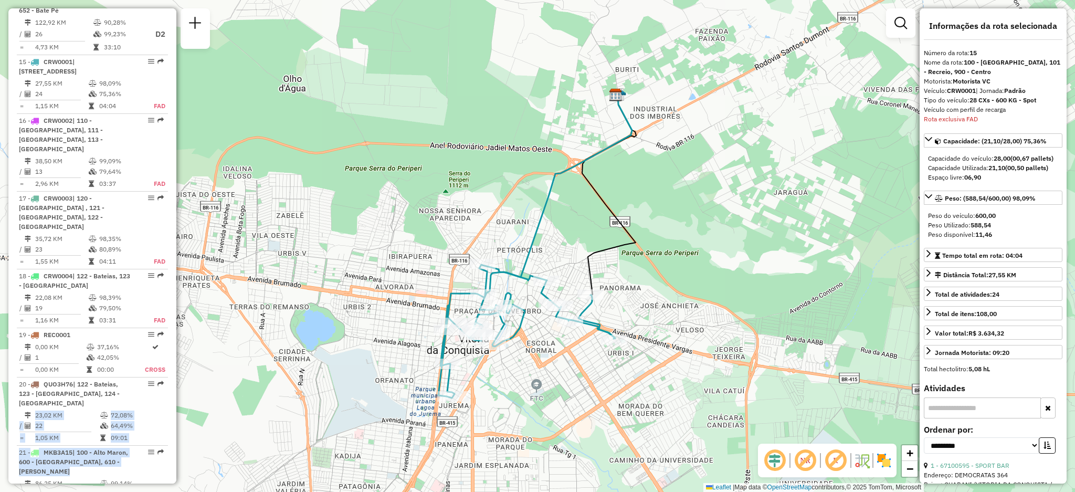
drag, startPoint x: 173, startPoint y: 343, endPoint x: 170, endPoint y: 374, distance: 31.1
click at [170, 374] on div "Informações da Sessão 1278840 - 19/09/2025 Criação: 18/09/2025 19:24 Depósito: …" at bounding box center [92, 245] width 168 height 475
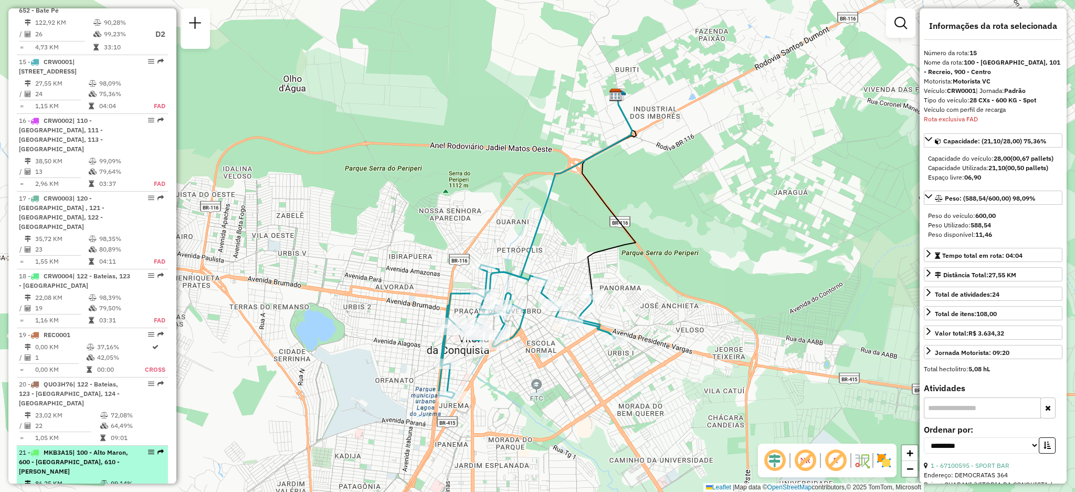
click at [31, 489] on td at bounding box center [29, 494] width 10 height 10
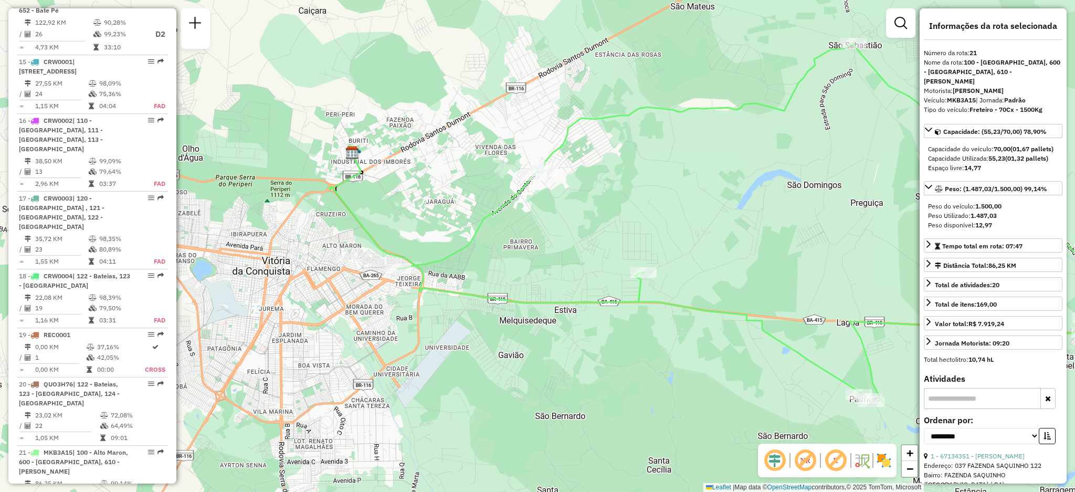
drag, startPoint x: 600, startPoint y: 274, endPoint x: 790, endPoint y: 250, distance: 191.4
click at [790, 250] on div "Janela de atendimento Grade de atendimento Capacidade Transportadoras Veículos …" at bounding box center [537, 246] width 1075 height 492
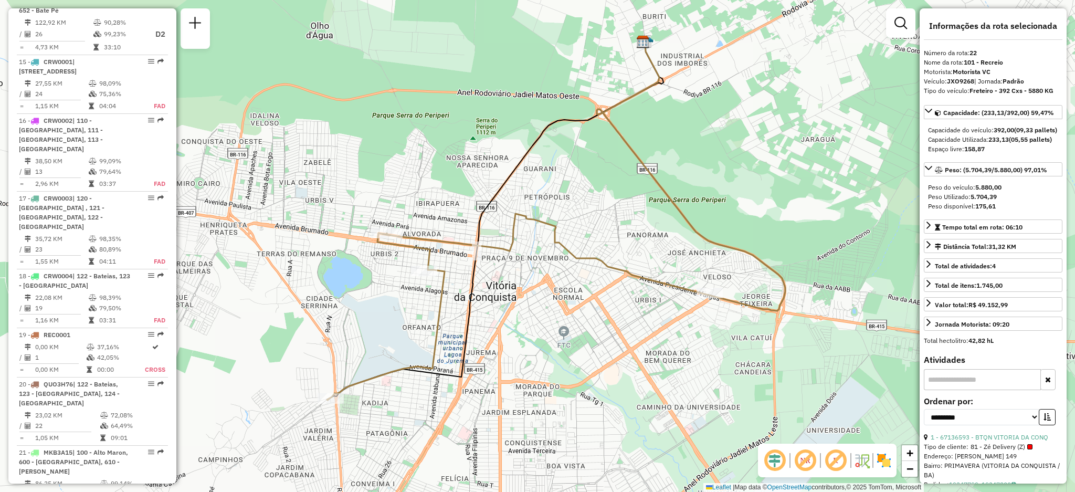
drag, startPoint x: 176, startPoint y: 399, endPoint x: 202, endPoint y: 370, distance: 38.3
click at [202, 370] on div "Janela de atendimento Grade de atendimento Capacidade Transportadoras Veículos …" at bounding box center [537, 246] width 1075 height 492
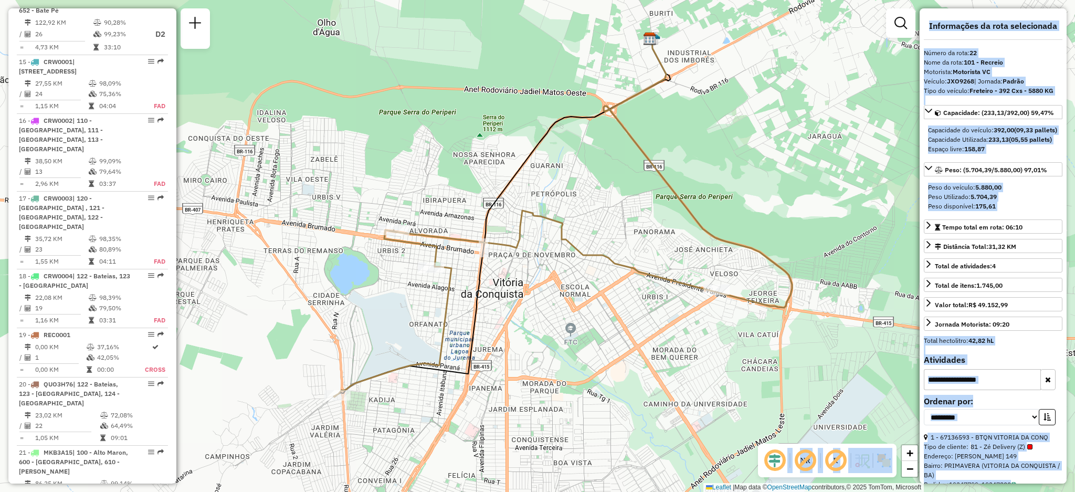
drag, startPoint x: 173, startPoint y: 421, endPoint x: 175, endPoint y: 434, distance: 12.9
click at [175, 434] on div "Informações da Sessão 1278840 - 19/09/2025 Criação: 18/09/2025 19:24 Depósito: …" at bounding box center [92, 245] width 168 height 475
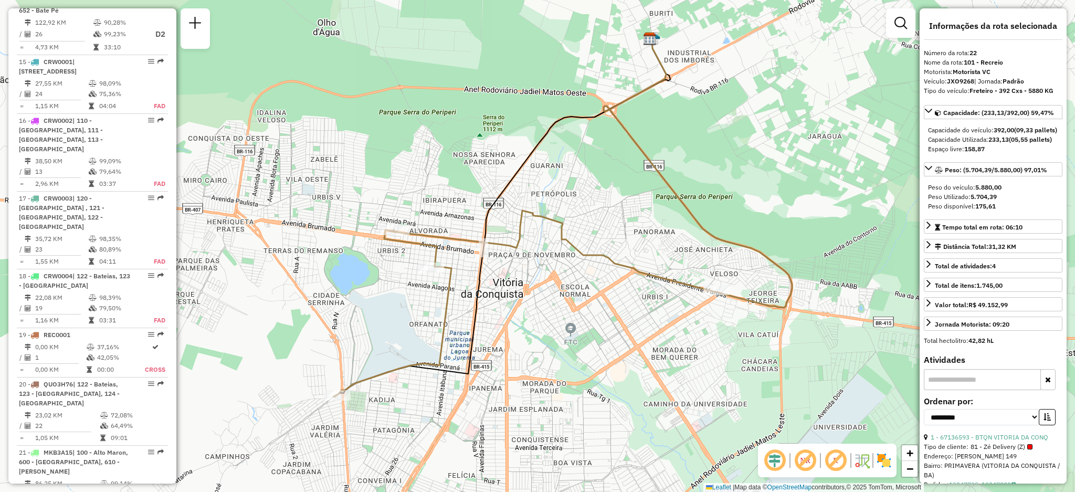
scroll to position [1530, 0]
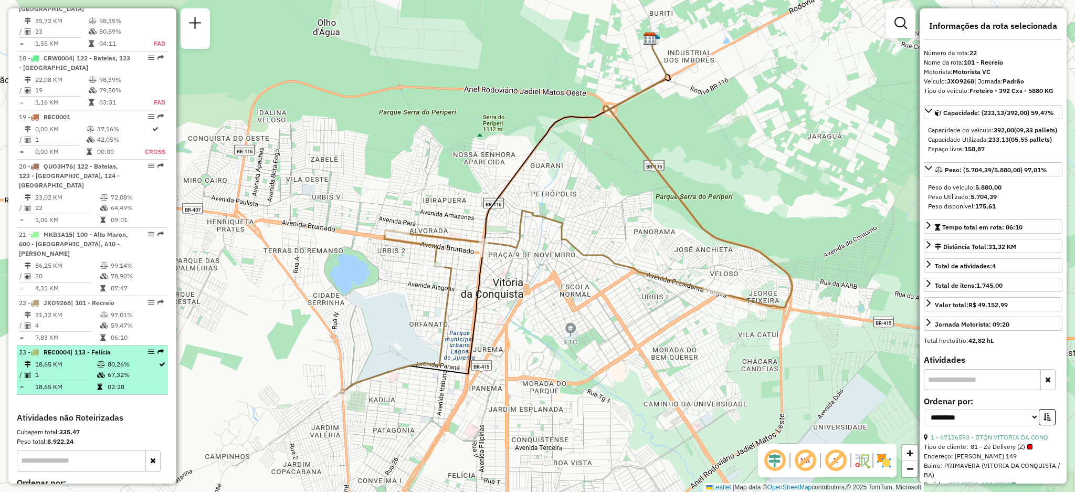
click at [94, 382] on td "18,65 KM" at bounding box center [66, 387] width 62 height 10
